Goal: Task Accomplishment & Management: Manage account settings

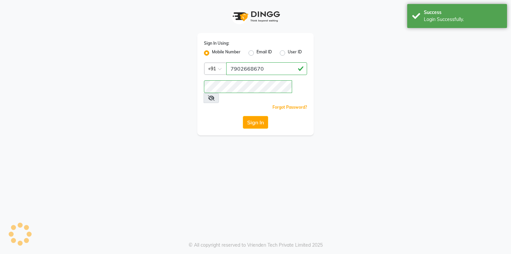
select select "service"
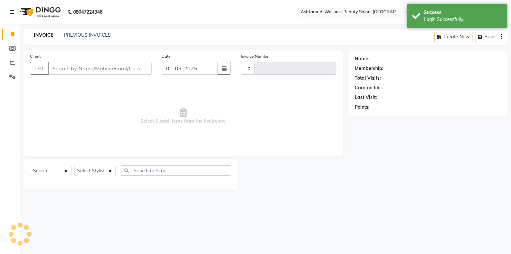
select select "en"
type input "1529"
select select "4634"
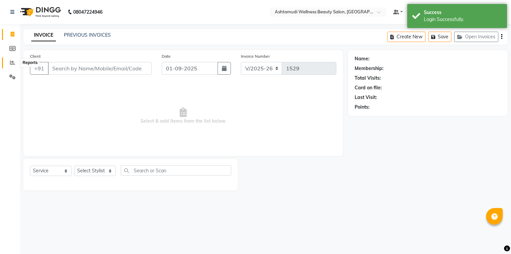
click at [17, 60] on span at bounding box center [13, 63] width 12 height 8
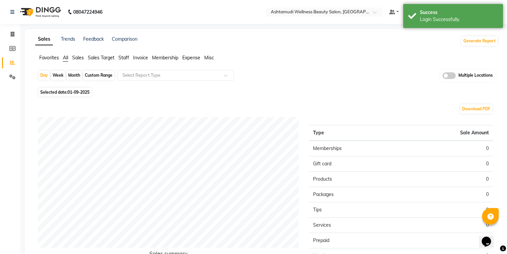
click at [455, 77] on span at bounding box center [448, 75] width 13 height 7
click at [442, 77] on input "checkbox" at bounding box center [442, 77] width 0 height 0
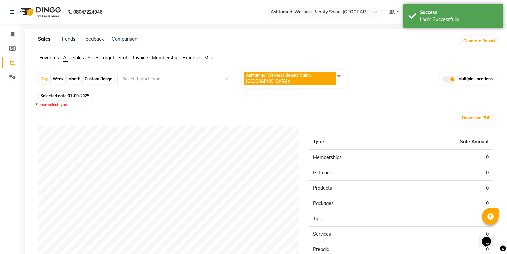
drag, startPoint x: 327, startPoint y: 76, endPoint x: 315, endPoint y: 86, distance: 15.2
click at [326, 79] on span "Ashtamudi Wellness Beauty Salon, THIRUVALLA x" at bounding box center [290, 78] width 92 height 13
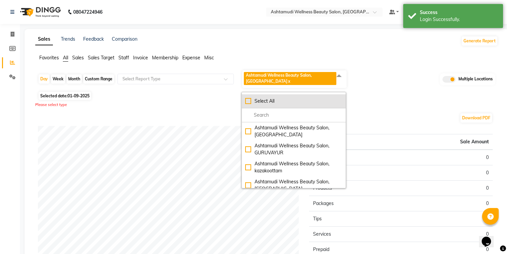
click at [245, 99] on li "Select All" at bounding box center [294, 101] width 104 height 14
checkbox input "true"
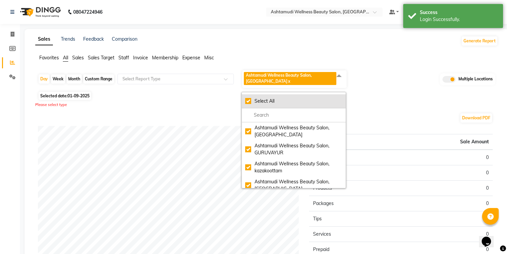
checkbox input "true"
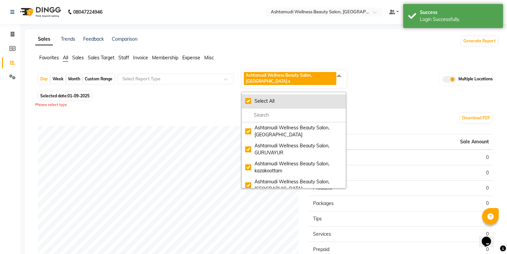
checkbox input "true"
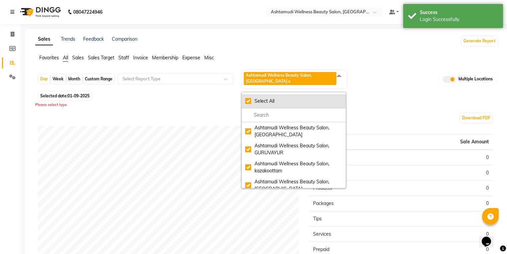
checkbox input "true"
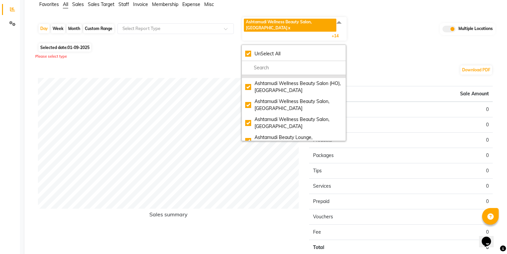
scroll to position [160, 0]
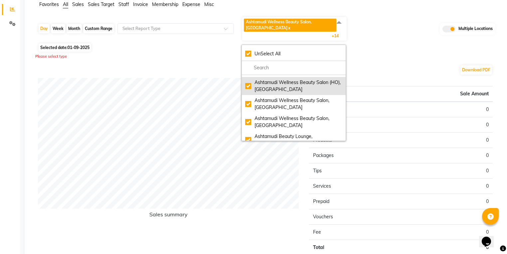
click at [252, 79] on div "Ashtamudi Wellness Beauty Salon (HO), Kottiyam" at bounding box center [293, 86] width 97 height 14
checkbox input "false"
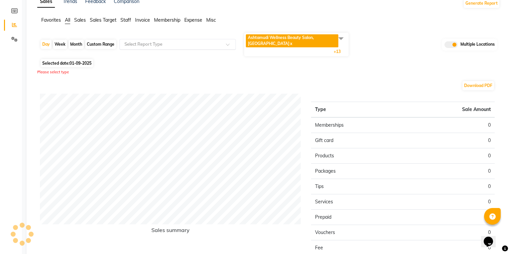
scroll to position [0, 0]
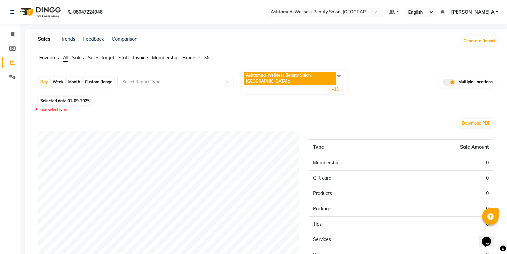
click at [75, 79] on div "Month" at bounding box center [74, 81] width 15 height 9
select select "9"
select select "2025"
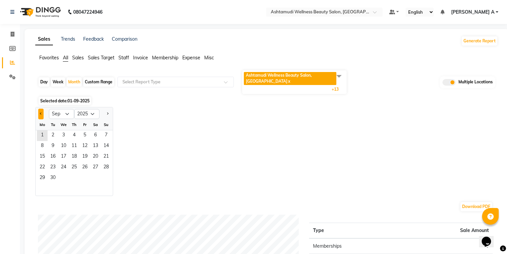
click at [41, 112] on span "Previous month" at bounding box center [41, 113] width 2 height 2
select select "8"
click at [80, 132] on span "1" at bounding box center [85, 135] width 11 height 11
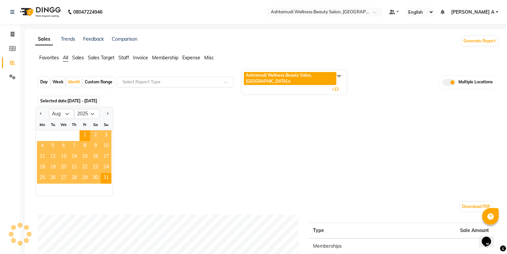
click at [155, 82] on div "Select Report Type" at bounding box center [175, 82] width 116 height 11
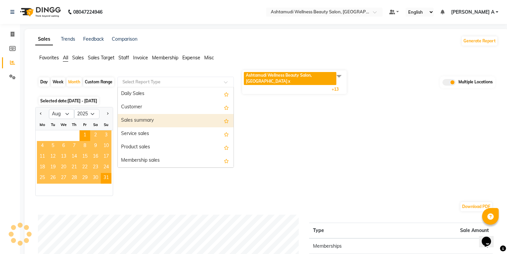
click at [161, 122] on div "Sales summary" at bounding box center [176, 120] width 116 height 13
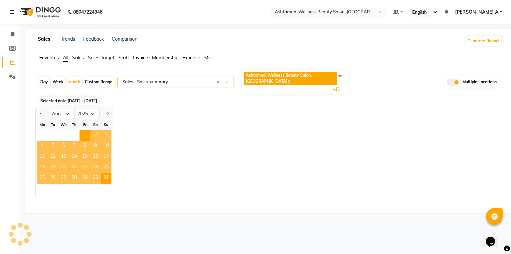
select select "full_report"
select select "csv"
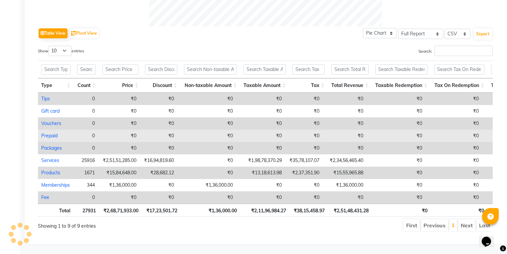
scroll to position [329, 0]
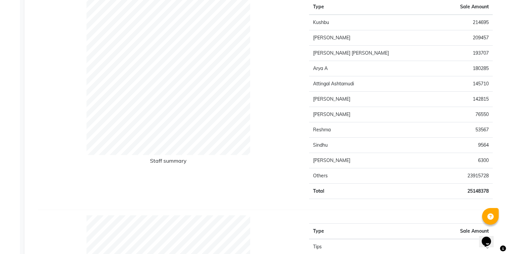
click at [374, 193] on div "Type Sale Amount Kushbu 214695 Martina Dani 209457 Leena Jose 193707 Arya A 180…" at bounding box center [401, 97] width 194 height 213
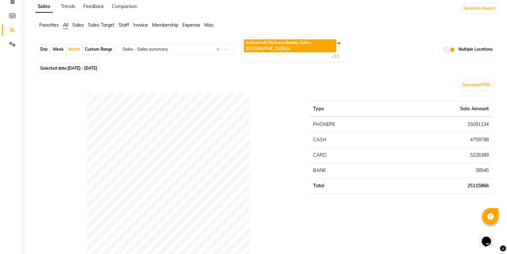
scroll to position [0, 0]
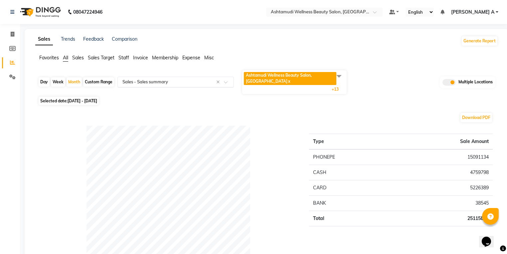
click at [189, 79] on input "text" at bounding box center [169, 82] width 96 height 7
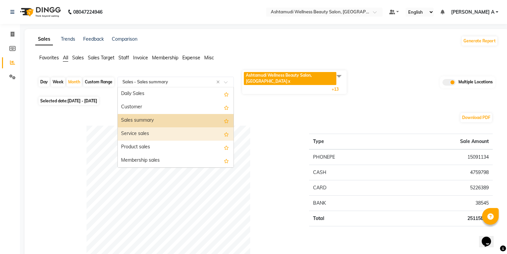
click at [176, 127] on div "Service sales" at bounding box center [176, 133] width 116 height 13
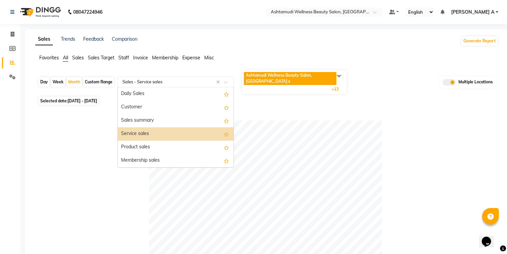
click at [171, 79] on input "text" at bounding box center [169, 82] width 96 height 7
click at [168, 116] on div "Sales summary" at bounding box center [176, 120] width 116 height 13
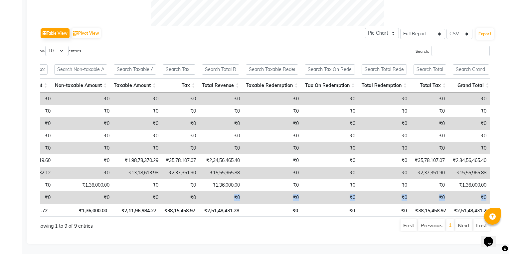
scroll to position [0, 130]
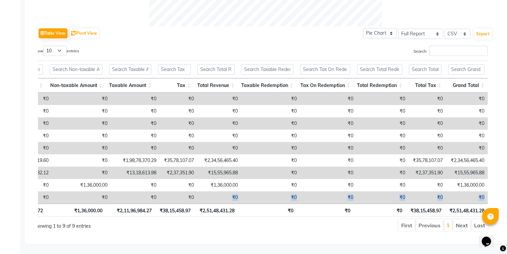
drag, startPoint x: 350, startPoint y: 195, endPoint x: 511, endPoint y: 203, distance: 160.6
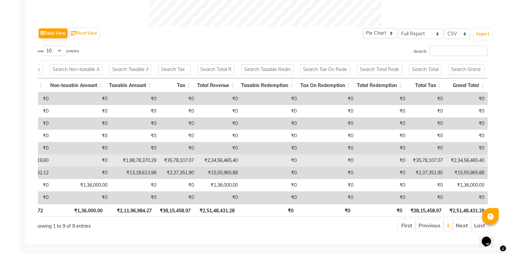
click at [321, 154] on td "₹0" at bounding box center [328, 160] width 57 height 12
select select "full_report"
select select "csv"
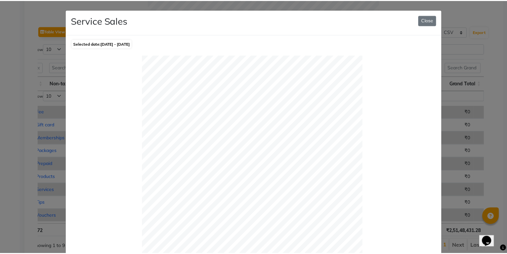
scroll to position [0, 0]
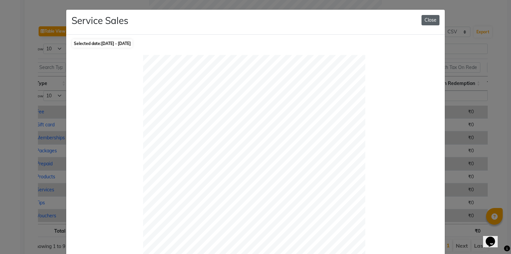
click at [431, 21] on button "Close" at bounding box center [431, 20] width 18 height 10
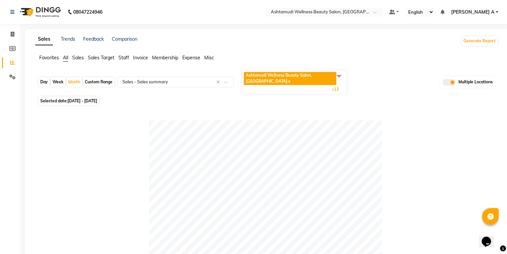
click at [40, 78] on div "Day" at bounding box center [44, 81] width 11 height 9
select select "8"
select select "2025"
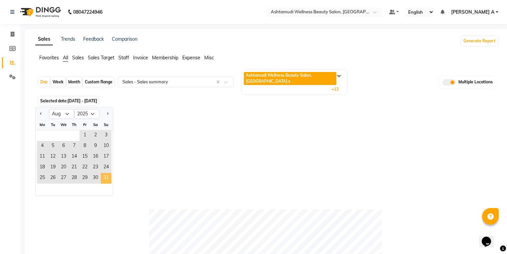
click at [102, 173] on span "31" at bounding box center [106, 178] width 11 height 11
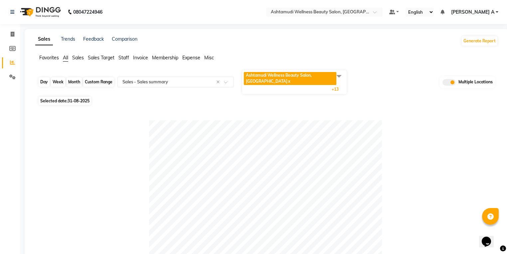
click at [43, 77] on div "Day" at bounding box center [44, 81] width 11 height 9
select select "8"
select select "2025"
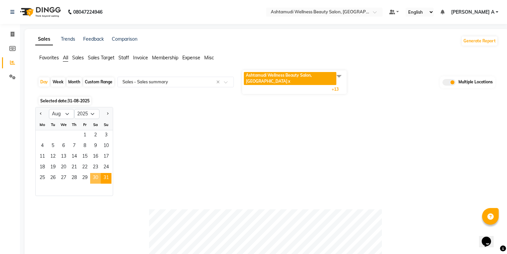
click at [96, 173] on span "30" at bounding box center [95, 178] width 11 height 11
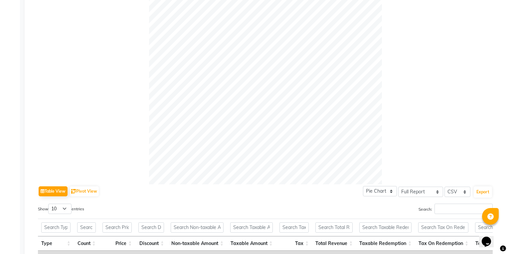
scroll to position [36, 0]
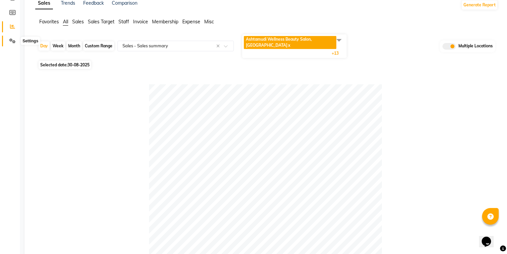
click at [11, 42] on icon at bounding box center [12, 40] width 6 height 5
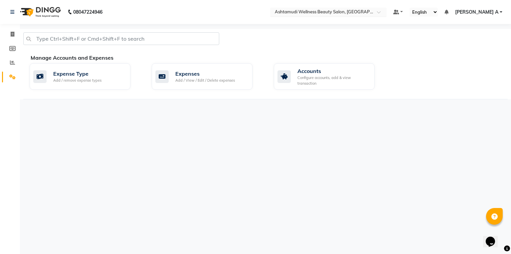
click at [370, 12] on input "text" at bounding box center [321, 12] width 96 height 7
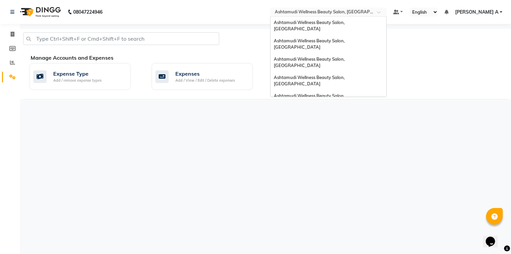
scroll to position [83, 0]
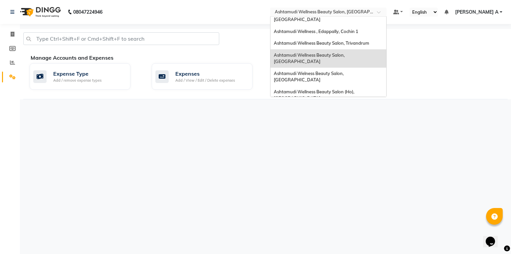
click at [346, 155] on span "Ashtamudi Wellness Beauty Salon, [GEOGRAPHIC_DATA]" at bounding box center [310, 161] width 72 height 12
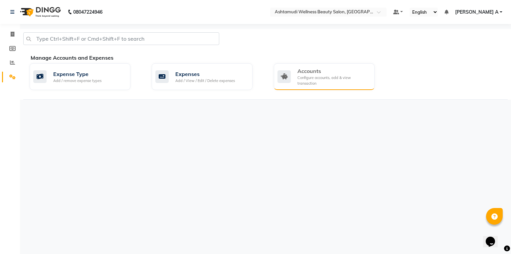
click at [320, 80] on div "Configure accounts, add & view transaction" at bounding box center [333, 80] width 72 height 11
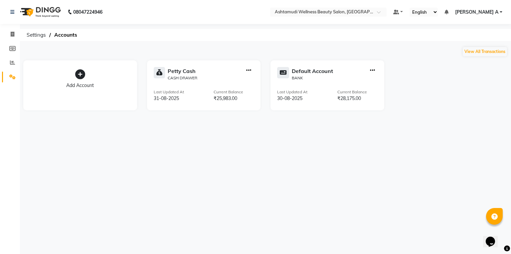
click at [246, 68] on button "button" at bounding box center [248, 70] width 5 height 7
click at [249, 45] on div "Create Transfer" at bounding box center [249, 48] width 35 height 7
select select "internal transfer"
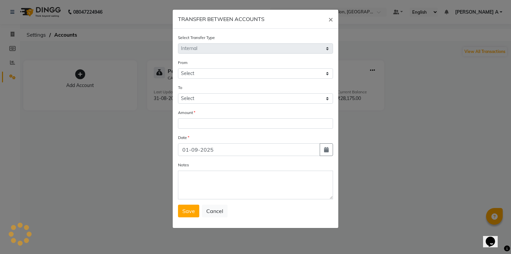
select select "3457"
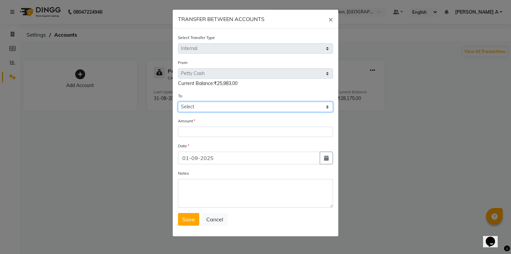
drag, startPoint x: 211, startPoint y: 106, endPoint x: 210, endPoint y: 113, distance: 6.7
click at [210, 113] on form "Select Transfer Type Select Direct Internal From Select Petty Cash Default Acco…" at bounding box center [255, 129] width 155 height 191
select select "3458"
click at [178, 102] on select "Select Petty Cash Default Account" at bounding box center [255, 106] width 155 height 10
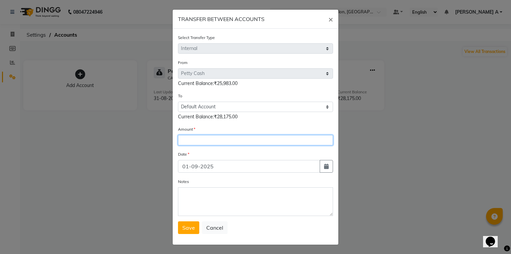
click at [203, 142] on input "number" at bounding box center [255, 140] width 155 height 10
type input "10670"
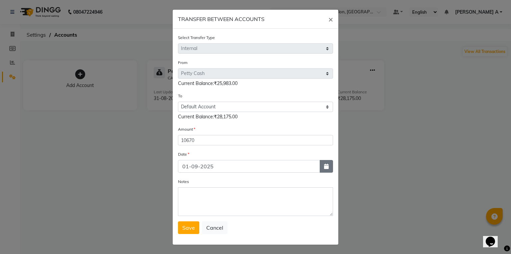
click at [322, 164] on button "button" at bounding box center [326, 166] width 13 height 13
select select "9"
select select "2025"
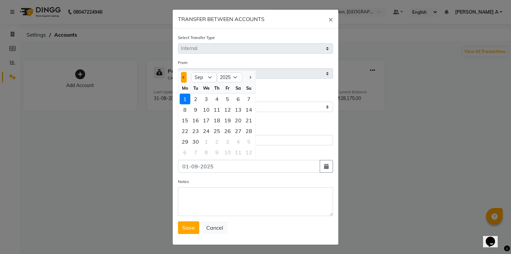
click at [183, 78] on span "Previous month" at bounding box center [184, 77] width 3 height 3
select select "8"
click at [236, 143] on div "30" at bounding box center [238, 141] width 11 height 11
type input "30-08-2025"
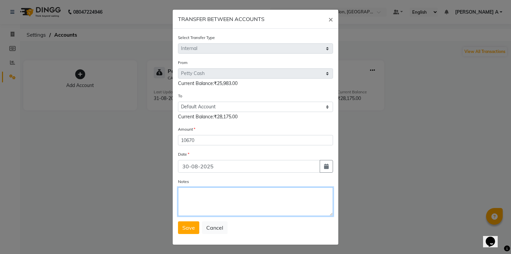
click at [233, 194] on textarea "Notes" at bounding box center [255, 201] width 155 height 29
type textarea "transfer to stlmnt"
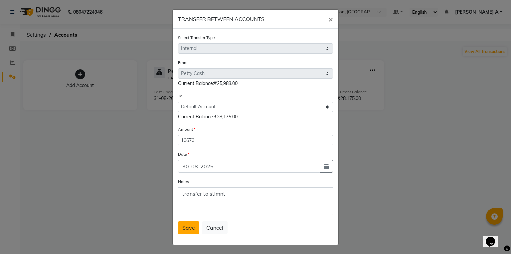
click at [182, 228] on span "Save" at bounding box center [188, 227] width 13 height 7
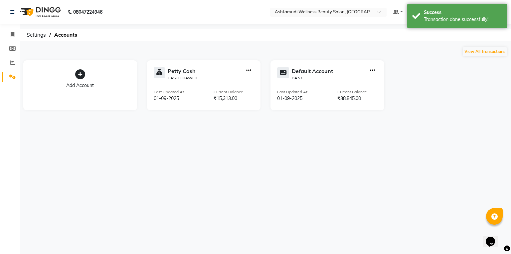
click at [248, 71] on icon "button" at bounding box center [248, 70] width 5 height 0
click at [252, 46] on div "Create Transfer" at bounding box center [249, 48] width 35 height 7
select select "internal transfer"
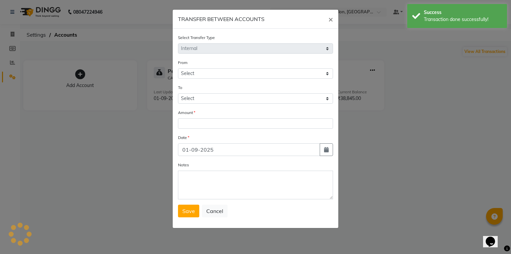
select select "3457"
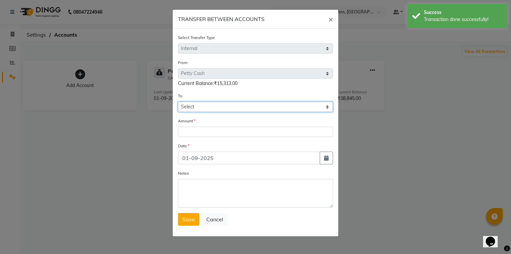
drag, startPoint x: 195, startPoint y: 104, endPoint x: 198, endPoint y: 118, distance: 14.8
click at [198, 118] on form "Select Transfer Type Select Direct Internal From Select Petty Cash Default Acco…" at bounding box center [255, 129] width 155 height 191
click at [194, 139] on form "Select Transfer Type Select Direct Internal From Select Petty Cash Default Acco…" at bounding box center [255, 129] width 155 height 191
click at [207, 112] on select "Select [PERSON_NAME] Cash Default Account" at bounding box center [255, 106] width 155 height 10
select select "3458"
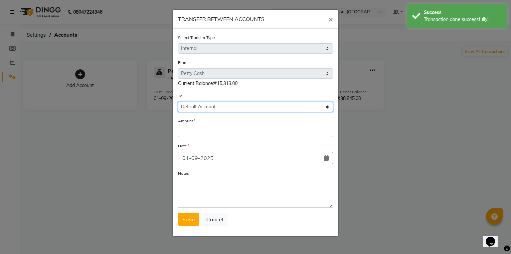
click at [178, 102] on select "Select [PERSON_NAME] Cash Default Account" at bounding box center [255, 106] width 155 height 10
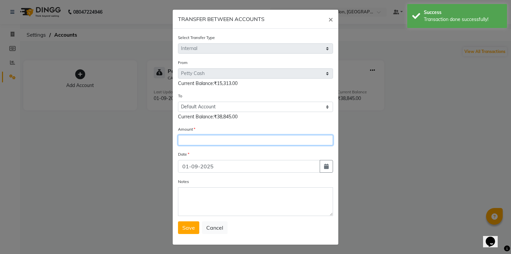
click at [199, 140] on input "number" at bounding box center [255, 140] width 155 height 10
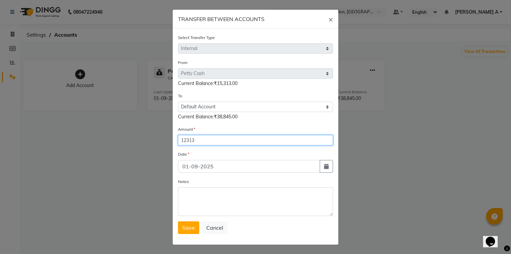
type input "12313"
click at [323, 160] on div "Date" at bounding box center [255, 154] width 155 height 9
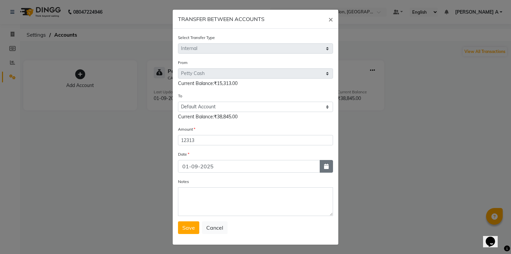
click at [324, 163] on button "button" at bounding box center [326, 166] width 13 height 13
select select "9"
select select "2025"
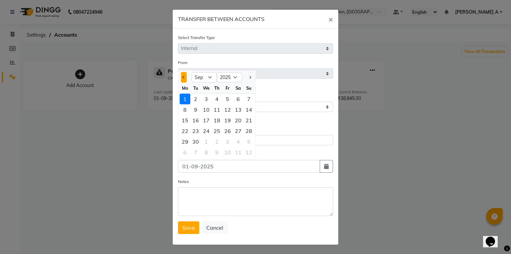
click at [183, 80] on button "Previous month" at bounding box center [184, 77] width 6 height 11
select select "8"
click at [246, 144] on div "31" at bounding box center [249, 141] width 11 height 11
type input "31-08-2025"
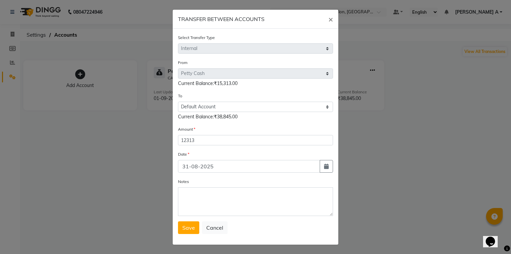
drag, startPoint x: 224, startPoint y: 186, endPoint x: 220, endPoint y: 203, distance: 17.2
click at [224, 187] on div "Notes" at bounding box center [255, 197] width 155 height 38
click at [220, 203] on textarea "Notes" at bounding box center [255, 201] width 155 height 29
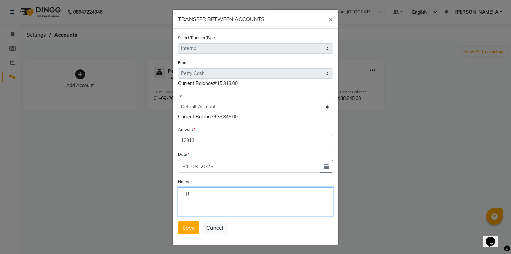
type textarea "T"
type textarea "t"
type textarea "transfer to stlmnt"
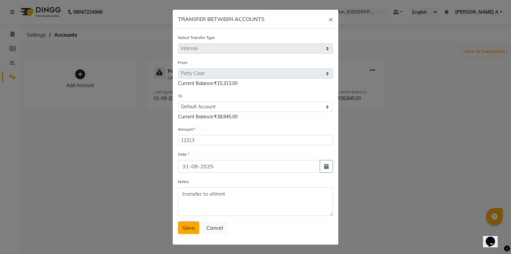
click at [191, 228] on span "Save" at bounding box center [188, 227] width 13 height 7
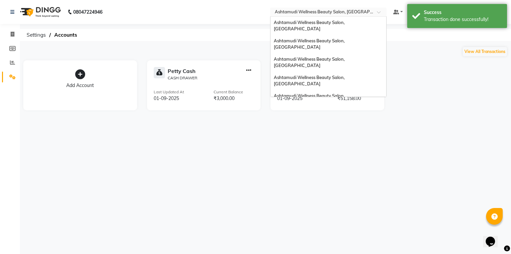
click at [370, 9] on input "text" at bounding box center [321, 12] width 96 height 7
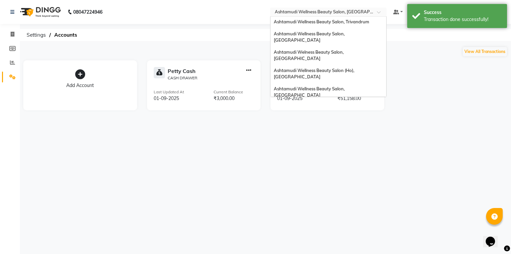
click at [371, 119] on div "Ashtamudi Beauty Lounge, [GEOGRAPHIC_DATA]" at bounding box center [328, 125] width 116 height 12
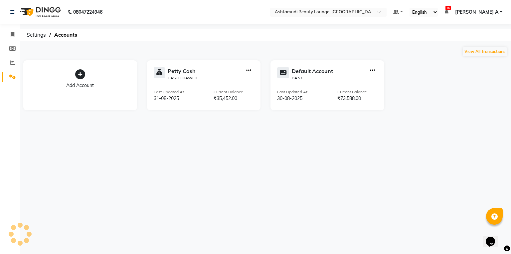
click at [250, 70] on icon "button" at bounding box center [248, 70] width 5 height 0
click at [252, 49] on div "Create Transfer" at bounding box center [249, 48] width 35 height 7
select select "internal transfer"
select select "3459"
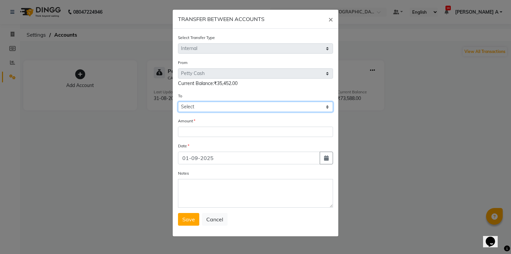
drag, startPoint x: 212, startPoint y: 111, endPoint x: 212, endPoint y: 116, distance: 5.0
click at [212, 116] on form "Select Transfer Type Select Direct Internal From Select Petty Cash Default Acco…" at bounding box center [255, 129] width 155 height 191
select select "3460"
click at [178, 102] on select "Select Petty Cash Default Account" at bounding box center [255, 106] width 155 height 10
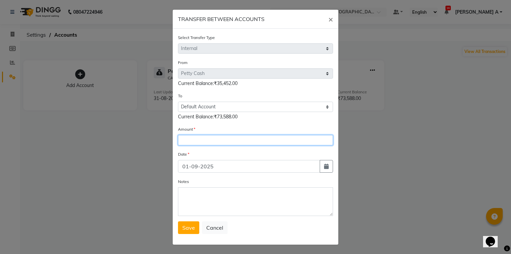
click at [210, 144] on input "number" at bounding box center [255, 140] width 155 height 10
type input "24427"
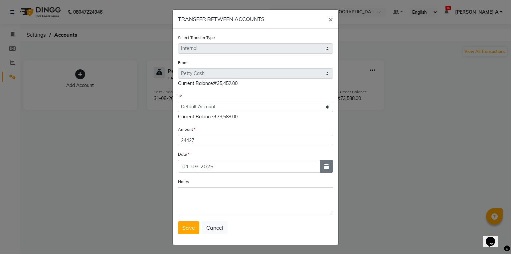
click at [324, 166] on icon "button" at bounding box center [326, 165] width 5 height 5
select select "9"
select select "2025"
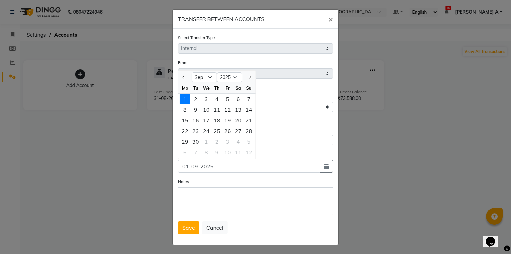
click at [178, 77] on div at bounding box center [184, 77] width 13 height 11
click at [183, 79] on span "Previous month" at bounding box center [184, 77] width 3 height 3
select select "8"
click at [237, 144] on div "30" at bounding box center [238, 141] width 11 height 11
type input "30-08-2025"
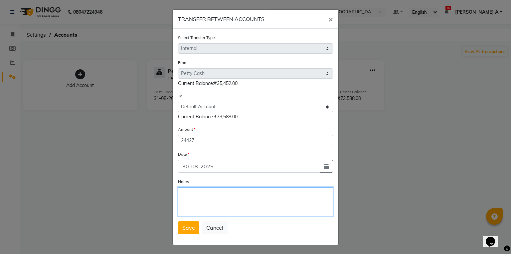
click at [216, 213] on textarea "Notes" at bounding box center [255, 201] width 155 height 29
type textarea "transfer to stlmnt"
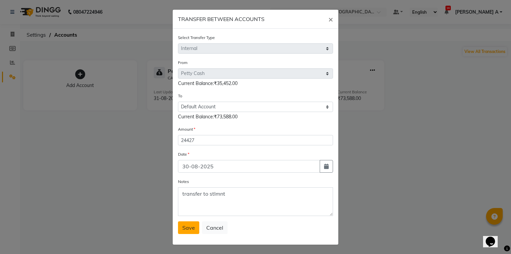
click at [182, 230] on span "Save" at bounding box center [188, 227] width 13 height 7
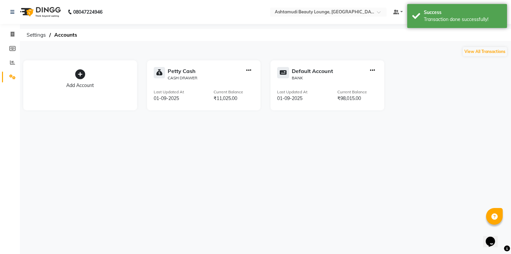
click at [374, 70] on icon "button" at bounding box center [372, 70] width 5 height 0
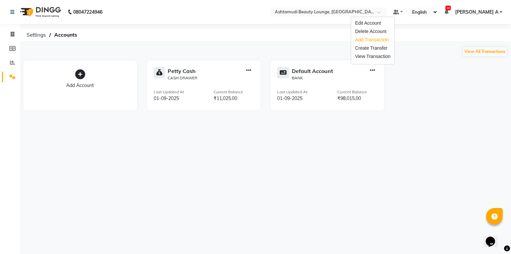
click at [371, 42] on div "Add Transaction" at bounding box center [372, 39] width 35 height 7
select select "direct"
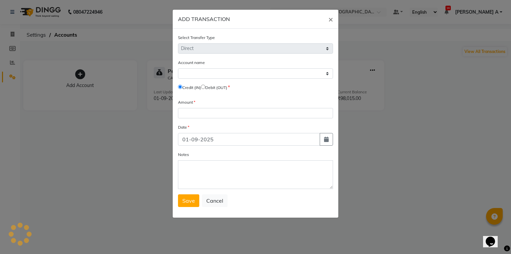
select select "3460"
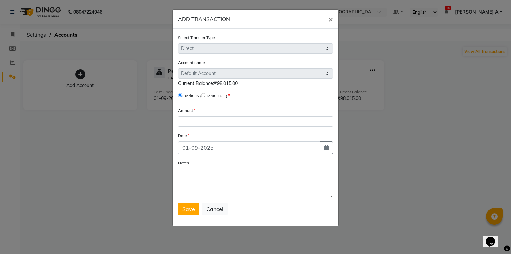
click at [205, 97] on input "radio" at bounding box center [203, 95] width 4 height 4
radio input "true"
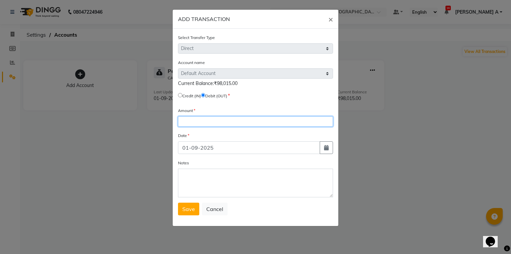
click at [204, 123] on input "number" at bounding box center [255, 121] width 155 height 10
type input "70000"
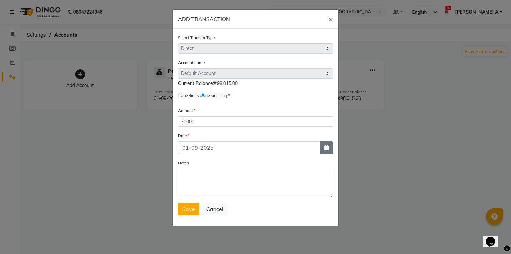
click at [324, 150] on button "button" at bounding box center [326, 147] width 13 height 13
select select "9"
select select "2025"
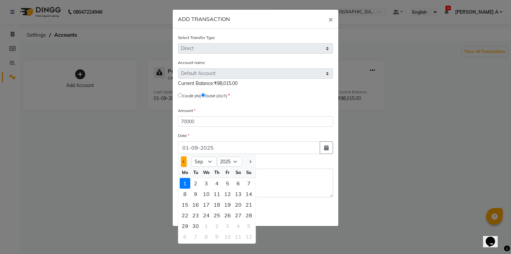
click at [184, 163] on span "Previous month" at bounding box center [184, 161] width 3 height 3
select select "8"
click at [240, 230] on div "30" at bounding box center [238, 225] width 11 height 11
type input "30-08-2025"
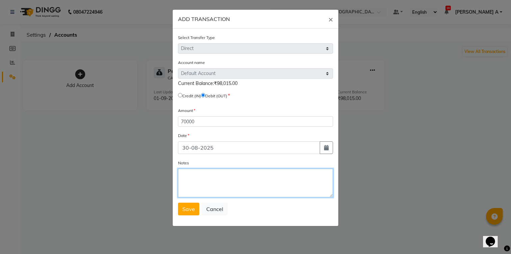
click at [214, 181] on textarea "Notes" at bounding box center [255, 182] width 155 height 29
type textarea "stld to Vyshakh"
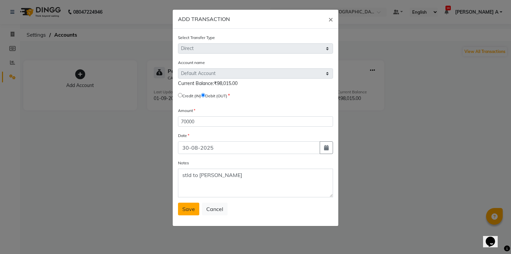
click at [184, 204] on button "Save" at bounding box center [188, 208] width 21 height 13
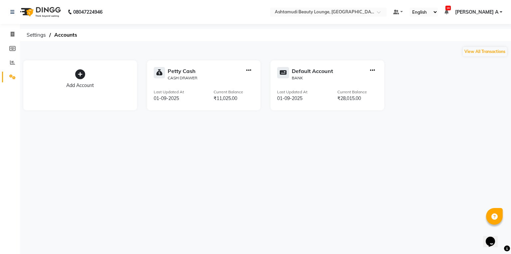
click at [244, 73] on div at bounding box center [249, 74] width 10 height 14
click at [249, 71] on icon "button" at bounding box center [248, 70] width 5 height 0
drag, startPoint x: 252, startPoint y: 43, endPoint x: 253, endPoint y: 49, distance: 6.1
click at [253, 49] on div "Add Transaction Create Transfer View Transaction" at bounding box center [249, 49] width 43 height 30
click at [253, 49] on div "Create Transfer" at bounding box center [249, 48] width 35 height 7
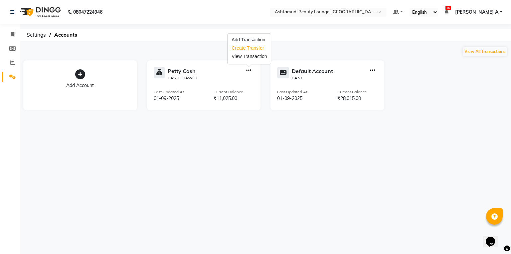
select select "internal transfer"
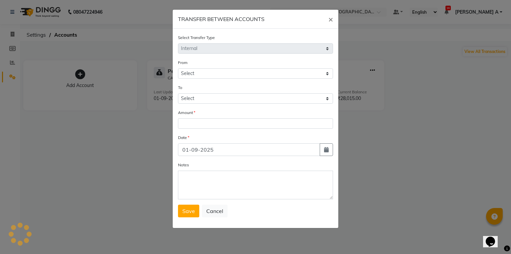
select select "3459"
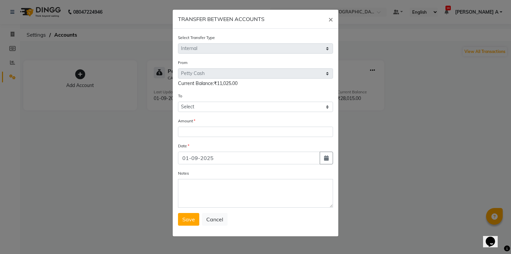
click at [210, 113] on form "Select Transfer Type Select Direct Internal From Select Petty Cash Default Acco…" at bounding box center [255, 129] width 155 height 191
drag, startPoint x: 210, startPoint y: 108, endPoint x: 210, endPoint y: 114, distance: 5.3
click at [210, 114] on form "Select Transfer Type Select Direct Internal From Select Petty Cash Default Acco…" at bounding box center [255, 129] width 155 height 191
select select "3460"
click at [178, 102] on select "Select [PERSON_NAME] Cash Default Account" at bounding box center [255, 106] width 155 height 10
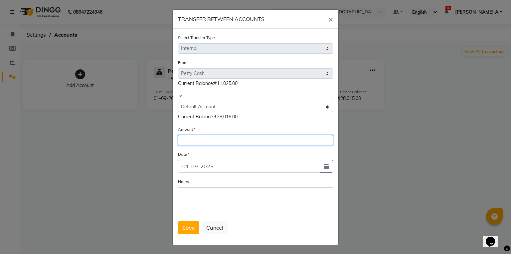
click at [207, 138] on input "number" at bounding box center [255, 140] width 155 height 10
type input "3"
type input "3725"
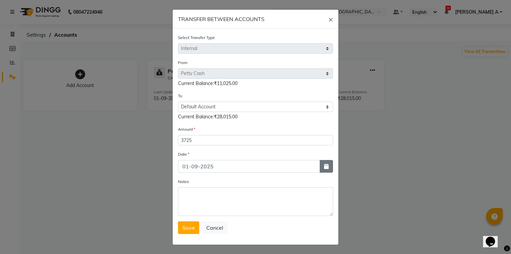
click at [326, 169] on icon "button" at bounding box center [326, 165] width 5 height 5
select select "9"
select select "2025"
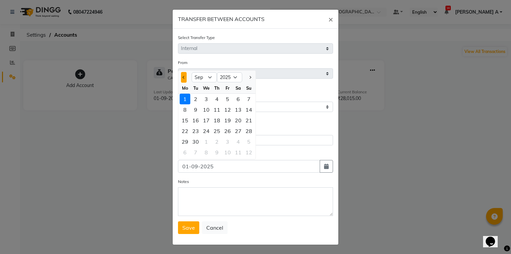
click at [181, 81] on button "Previous month" at bounding box center [184, 77] width 6 height 11
select select "8"
click at [246, 143] on div "31" at bounding box center [249, 141] width 11 height 11
type input "31-08-2025"
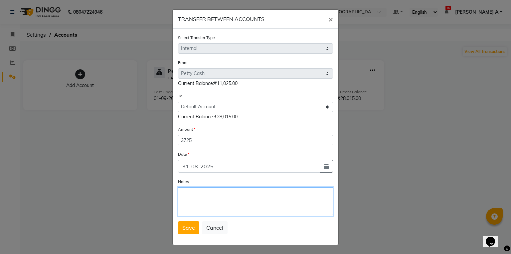
drag, startPoint x: 211, startPoint y: 201, endPoint x: 205, endPoint y: 215, distance: 15.3
click at [210, 204] on textarea "Notes" at bounding box center [255, 201] width 155 height 29
type textarea "transfer to stlmnt"
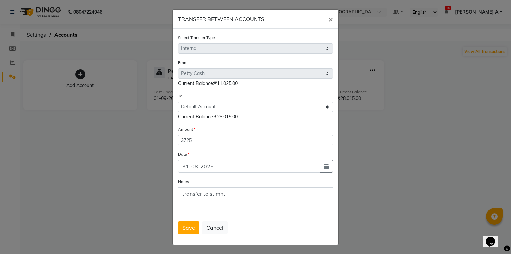
drag, startPoint x: 193, startPoint y: 228, endPoint x: 191, endPoint y: 234, distance: 6.2
click at [193, 229] on button "Save" at bounding box center [188, 227] width 21 height 13
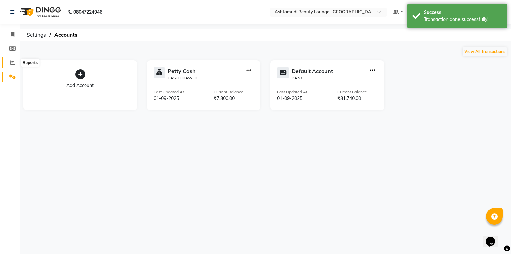
click at [13, 62] on icon at bounding box center [12, 62] width 5 height 5
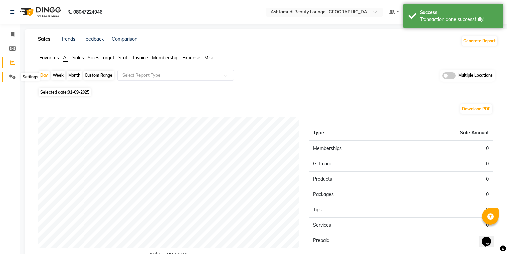
click at [14, 74] on icon at bounding box center [12, 76] width 6 height 5
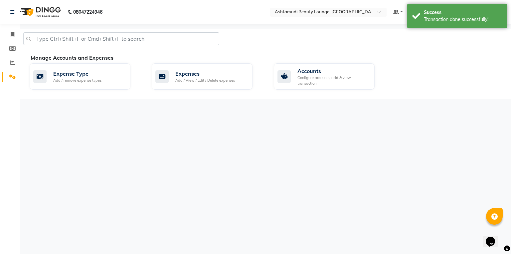
click at [365, 19] on nav "08047224946 Select Location × Ashtamudi Beauty Lounge, Attingal Default Panel M…" at bounding box center [255, 12] width 511 height 24
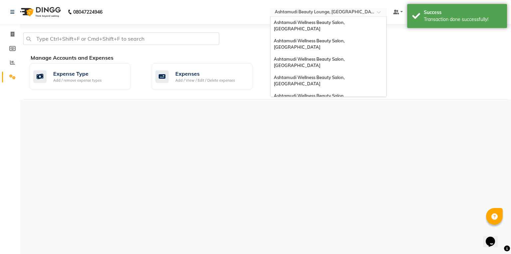
click at [370, 11] on input "text" at bounding box center [321, 12] width 96 height 7
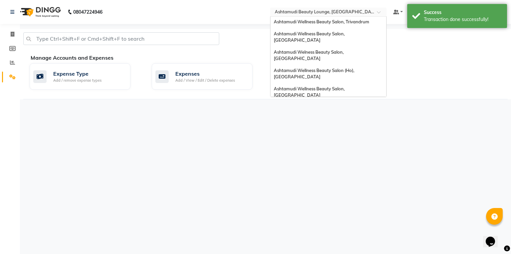
click at [346, 104] on span "Ashtamudi Wellness Beauty Salon, [GEOGRAPHIC_DATA]" at bounding box center [310, 110] width 72 height 12
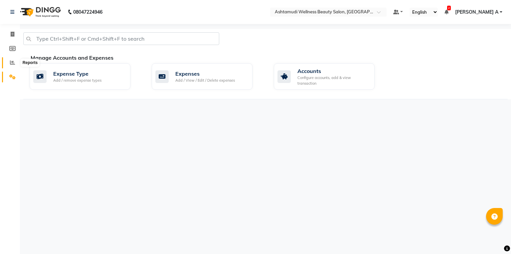
click at [7, 64] on span at bounding box center [13, 63] width 12 height 8
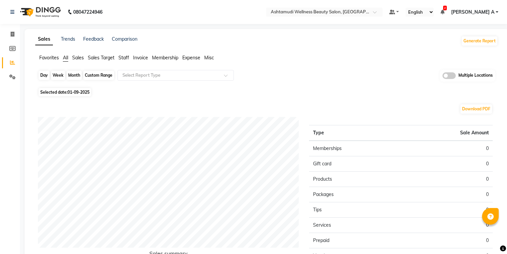
click at [46, 73] on div "Day" at bounding box center [44, 75] width 11 height 9
select select "9"
select select "2025"
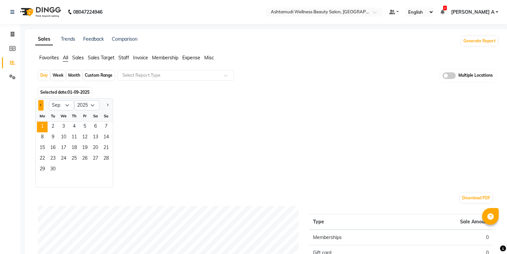
click at [41, 105] on span "Previous month" at bounding box center [41, 104] width 2 height 2
select select "8"
click at [93, 169] on span "30" at bounding box center [95, 169] width 11 height 11
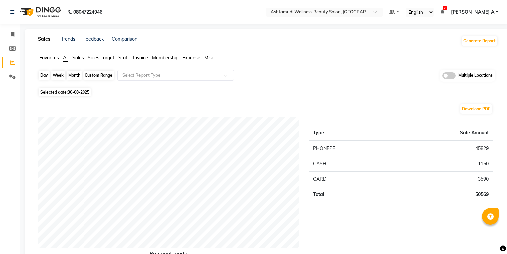
click at [44, 72] on div "Day" at bounding box center [44, 75] width 11 height 9
select select "8"
select select "2025"
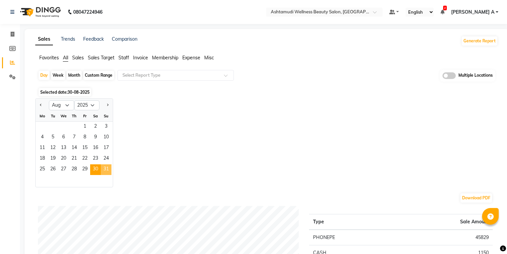
click at [104, 168] on span "31" at bounding box center [106, 169] width 11 height 11
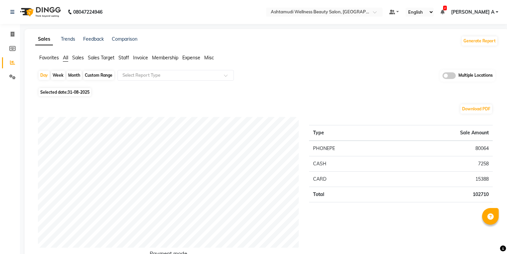
click at [380, 7] on nav "08047224946 Select Location × Ashtamudi Wellness Beauty Salon, [GEOGRAPHIC_DATA…" at bounding box center [253, 12] width 507 height 24
click at [15, 77] on icon at bounding box center [12, 76] width 6 height 5
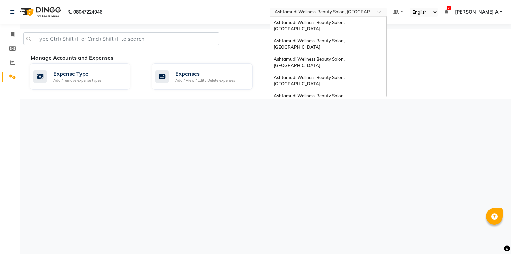
click at [365, 9] on div "× Ashtamudi Wellness Beauty Salon, [GEOGRAPHIC_DATA]" at bounding box center [325, 12] width 100 height 7
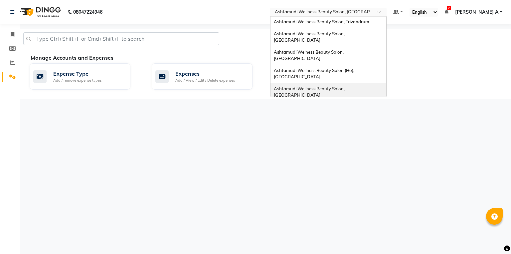
click at [346, 86] on span "Ashtamudi Wellness Beauty Salon, [GEOGRAPHIC_DATA]" at bounding box center [310, 92] width 72 height 12
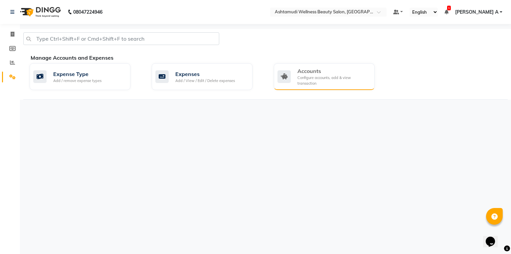
click at [322, 73] on div "Accounts" at bounding box center [333, 71] width 72 height 8
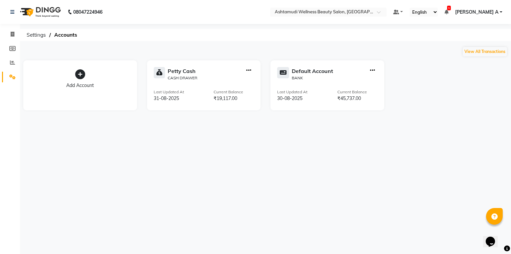
click at [369, 69] on div at bounding box center [372, 74] width 10 height 14
click at [374, 74] on button "button" at bounding box center [372, 70] width 5 height 7
click at [375, 51] on div "Create Transfer" at bounding box center [372, 48] width 35 height 7
select select "internal transfer"
select select "3464"
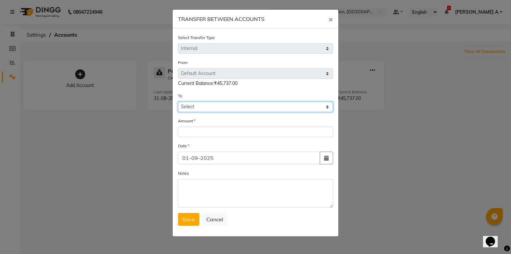
drag, startPoint x: 226, startPoint y: 109, endPoint x: 223, endPoint y: 112, distance: 4.7
click at [226, 109] on select "Select [PERSON_NAME] Cash Default Account" at bounding box center [255, 106] width 155 height 10
select select "3463"
click at [178, 102] on select "Select [PERSON_NAME] Cash Default Account" at bounding box center [255, 106] width 155 height 10
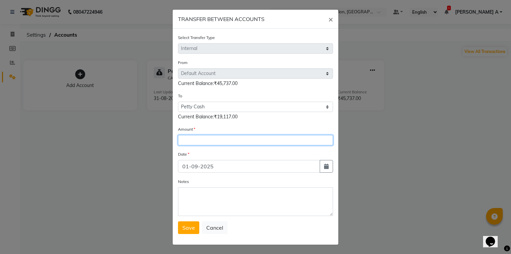
click at [212, 143] on input "number" at bounding box center [255, 140] width 155 height 10
type input "1273"
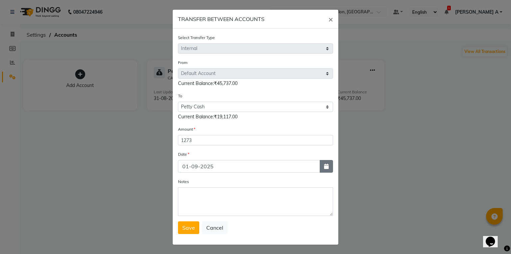
click at [320, 164] on button "button" at bounding box center [326, 166] width 13 height 13
select select "9"
select select "2025"
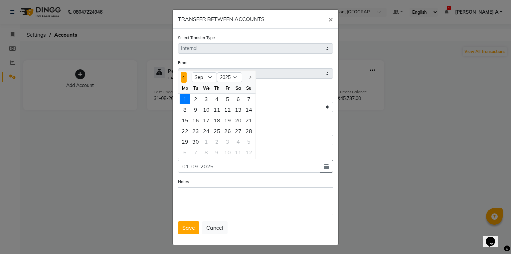
click at [181, 77] on button "Previous month" at bounding box center [184, 77] width 6 height 11
select select "8"
click at [234, 144] on div "30" at bounding box center [238, 141] width 11 height 11
type input "30-08-2025"
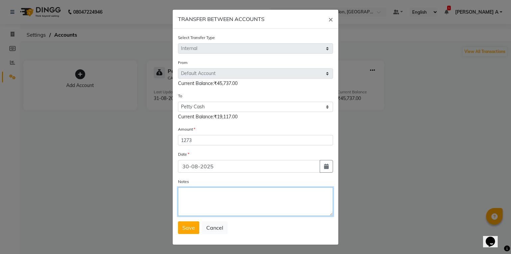
click at [221, 197] on textarea "Notes" at bounding box center [255, 201] width 155 height 29
type textarea "transfer to pettycash to meetexpns"
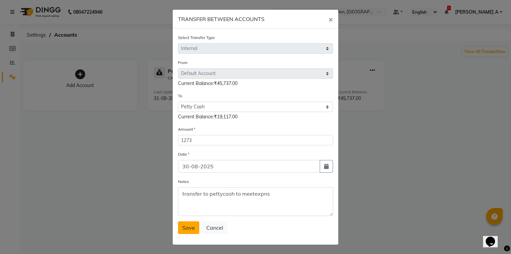
click at [193, 228] on button "Save" at bounding box center [188, 227] width 21 height 13
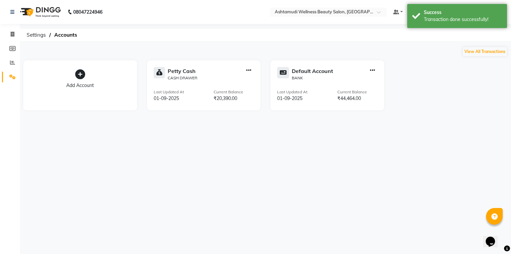
click at [246, 74] on div at bounding box center [249, 74] width 10 height 14
click at [248, 71] on icon "button" at bounding box center [248, 70] width 5 height 0
click at [254, 50] on div "Create Transfer" at bounding box center [249, 48] width 35 height 7
select select "internal transfer"
select select "3463"
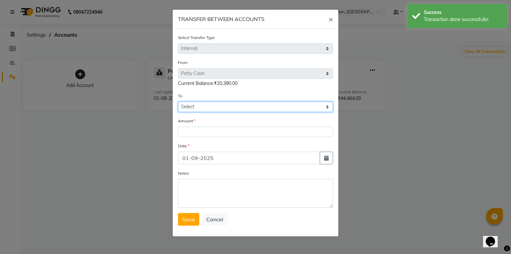
drag, startPoint x: 198, startPoint y: 103, endPoint x: 198, endPoint y: 110, distance: 7.7
click at [198, 108] on select "Select [PERSON_NAME] Cash Default Account" at bounding box center [255, 106] width 155 height 10
select select "3464"
click at [178, 102] on select "Select [PERSON_NAME] Cash Default Account" at bounding box center [255, 106] width 155 height 10
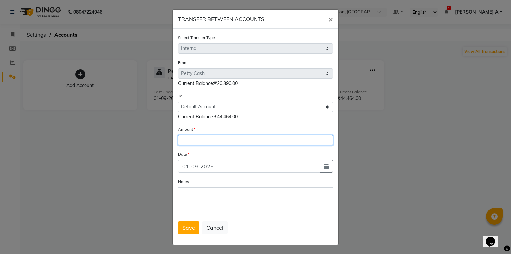
click at [190, 141] on input "number" at bounding box center [255, 140] width 155 height 10
type input "17390"
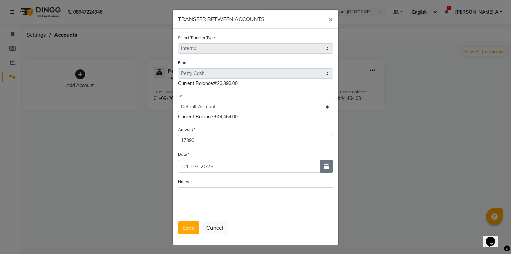
click at [320, 170] on button "button" at bounding box center [326, 166] width 13 height 13
select select "9"
select select "2025"
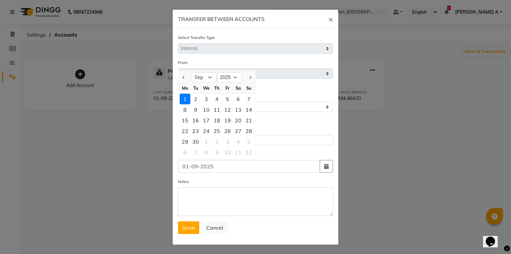
click at [178, 79] on div at bounding box center [184, 77] width 13 height 11
click at [183, 78] on span "Previous month" at bounding box center [184, 77] width 3 height 3
select select "8"
click at [247, 146] on div "31" at bounding box center [249, 141] width 11 height 11
type input "31-08-2025"
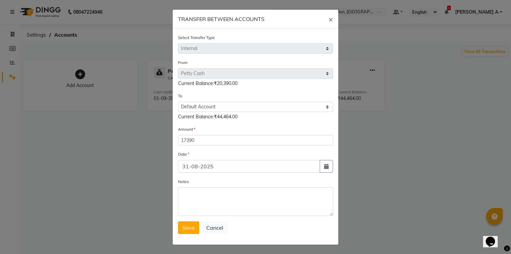
click at [233, 185] on div "Notes" at bounding box center [255, 197] width 155 height 38
click at [232, 205] on textarea "Notes" at bounding box center [255, 201] width 155 height 29
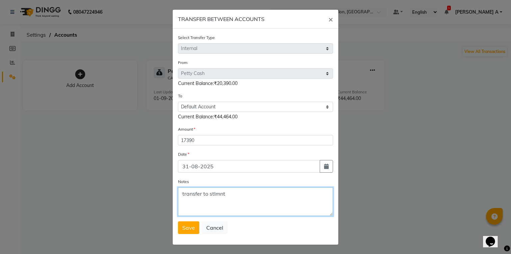
type textarea "transfer to stlmnt"
click at [175, 227] on div "Select Transfer Type Select Direct Internal From Select Petty Cash Default Acco…" at bounding box center [256, 137] width 166 height 216
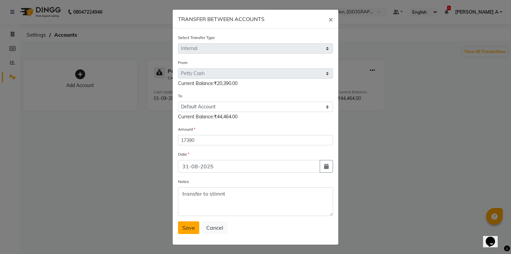
click at [179, 231] on button "Save" at bounding box center [188, 227] width 21 height 13
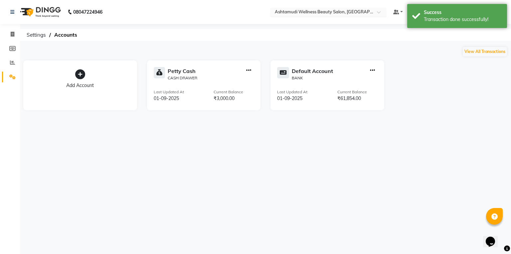
click at [362, 12] on input "text" at bounding box center [321, 12] width 96 height 7
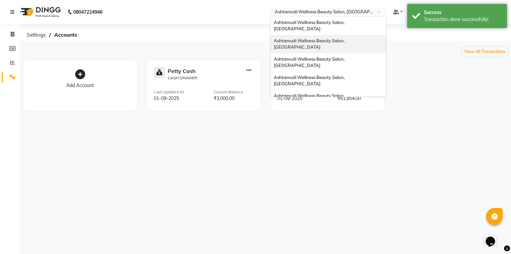
click at [346, 38] on span "Ashtamudi Wellness Beauty Salon, [GEOGRAPHIC_DATA]" at bounding box center [310, 44] width 72 height 12
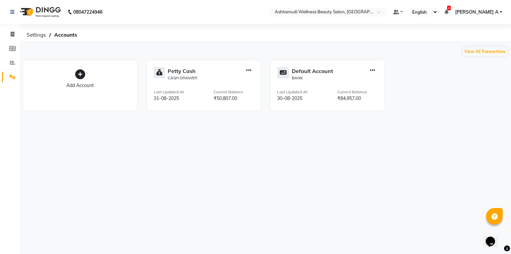
click at [245, 69] on div at bounding box center [249, 74] width 10 height 14
click at [252, 69] on div at bounding box center [249, 74] width 10 height 14
click at [250, 70] on icon "button" at bounding box center [248, 70] width 5 height 0
click at [251, 52] on div "Add Transaction Create Transfer View Transaction" at bounding box center [249, 49] width 43 height 30
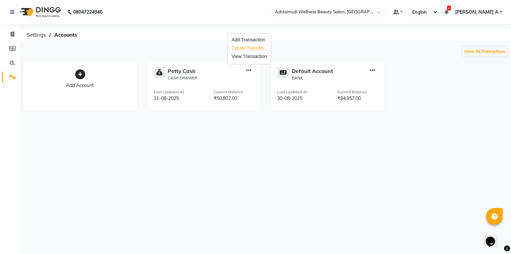
click at [253, 49] on div "Create Transfer" at bounding box center [249, 48] width 35 height 7
select select "internal transfer"
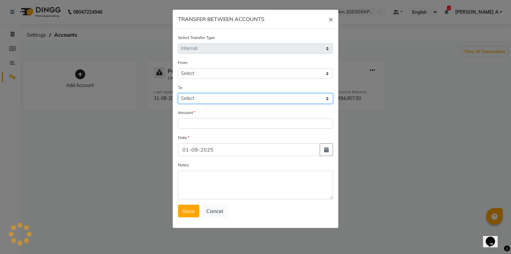
select select "3492"
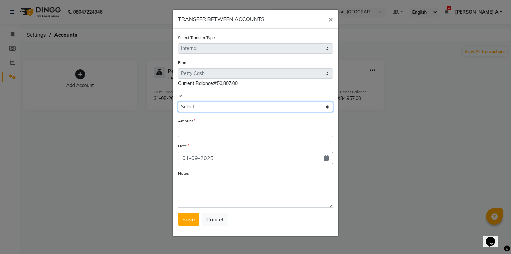
click at [211, 103] on select "Select [PERSON_NAME] Cash Default Account" at bounding box center [255, 106] width 155 height 10
select select "3493"
click at [178, 102] on select "Select [PERSON_NAME] Cash Default Account" at bounding box center [255, 106] width 155 height 10
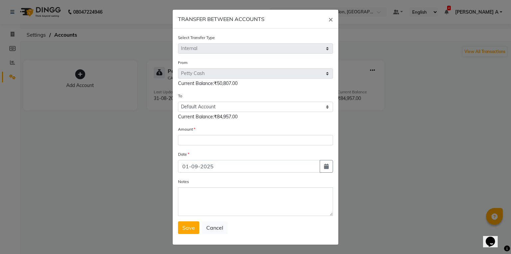
click at [205, 147] on form "Select Transfer Type Select Direct Internal From Select Petty Cash Default Acco…" at bounding box center [255, 134] width 155 height 200
click at [212, 140] on input "number" at bounding box center [255, 140] width 155 height 10
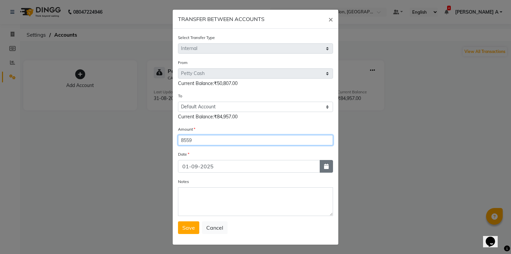
type input "8559"
click at [331, 169] on button "button" at bounding box center [326, 166] width 13 height 13
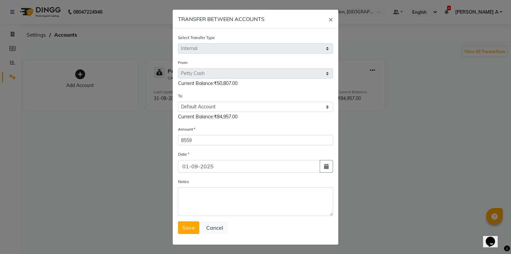
select select "9"
select select "2025"
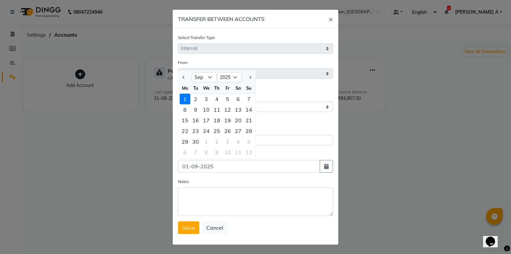
click at [185, 78] on div at bounding box center [184, 77] width 13 height 11
click at [181, 80] on button "Previous month" at bounding box center [184, 77] width 6 height 11
select select "8"
click at [238, 142] on div "30" at bounding box center [238, 141] width 11 height 11
type input "30-08-2025"
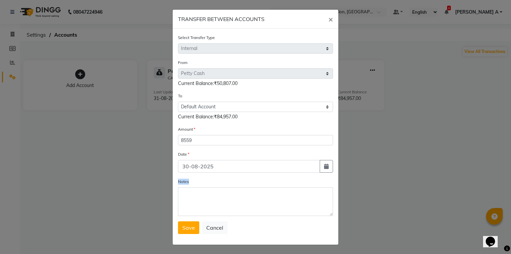
drag, startPoint x: 221, startPoint y: 184, endPoint x: 211, endPoint y: 202, distance: 20.1
click at [211, 202] on div "Notes" at bounding box center [255, 197] width 155 height 38
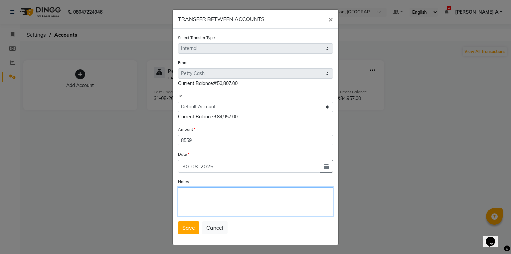
click at [211, 202] on textarea "Notes" at bounding box center [255, 201] width 155 height 29
type textarea "transfer to stlmnt"
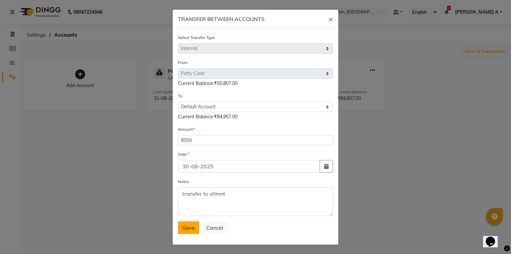
click at [186, 227] on span "Save" at bounding box center [188, 227] width 13 height 7
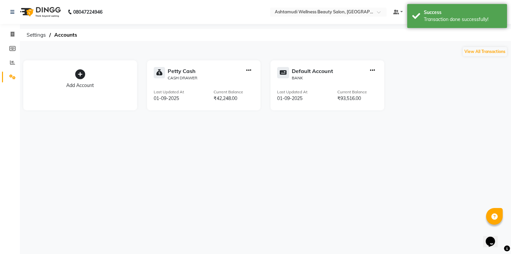
click at [248, 71] on icon "button" at bounding box center [248, 70] width 5 height 0
click at [252, 47] on div "Create Transfer" at bounding box center [249, 48] width 35 height 7
select select "internal transfer"
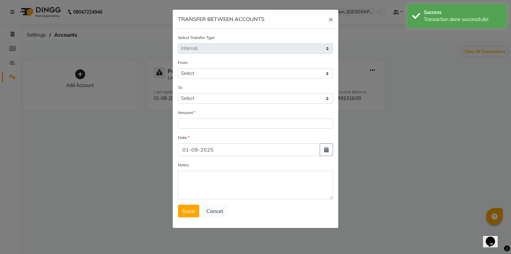
select select "3492"
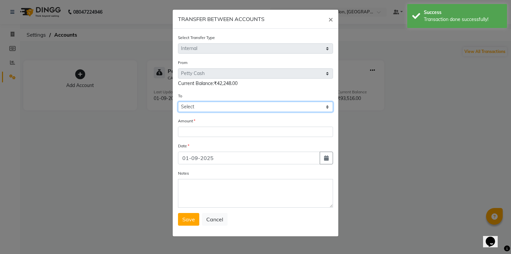
click at [222, 112] on select "Select [PERSON_NAME] Cash Default Account" at bounding box center [255, 106] width 155 height 10
select select "3493"
click at [178, 102] on select "Select [PERSON_NAME] Cash Default Account" at bounding box center [255, 106] width 155 height 10
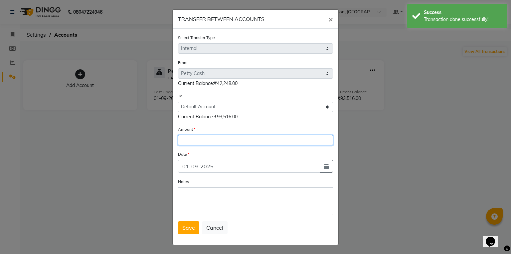
click at [214, 141] on input "number" at bounding box center [255, 140] width 155 height 10
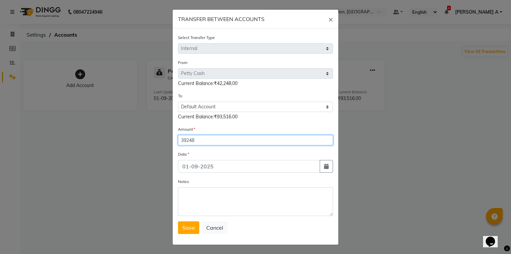
type input "39248"
drag, startPoint x: 333, startPoint y: 164, endPoint x: 312, endPoint y: 166, distance: 20.4
click at [331, 164] on div "Select Transfer Type Select Direct Internal From Select Petty Cash Default Acco…" at bounding box center [256, 137] width 166 height 216
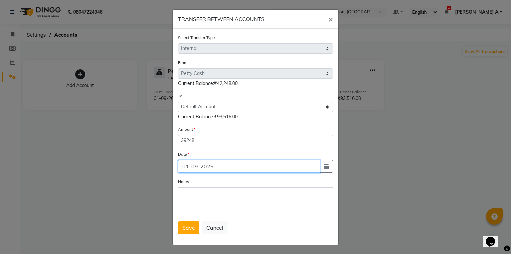
click at [312, 166] on input "01-09-2025" at bounding box center [249, 166] width 142 height 13
click at [333, 170] on div "Select Transfer Type Select Direct Internal From Select Petty Cash Default Acco…" at bounding box center [256, 137] width 166 height 216
click at [324, 167] on icon "button" at bounding box center [326, 165] width 5 height 5
select select "9"
select select "2025"
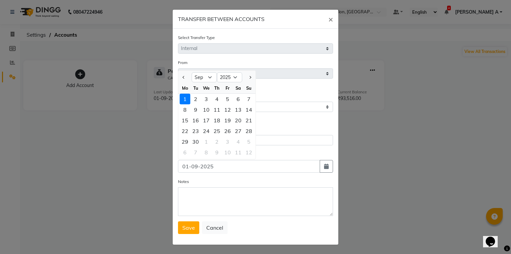
click at [186, 77] on div at bounding box center [184, 77] width 13 height 11
click at [178, 80] on div at bounding box center [184, 77] width 13 height 11
click at [181, 75] on button "Previous month" at bounding box center [184, 77] width 6 height 11
select select "8"
click at [244, 144] on div "31" at bounding box center [249, 141] width 11 height 11
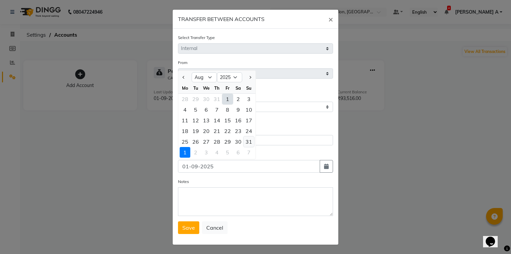
type input "31-08-2025"
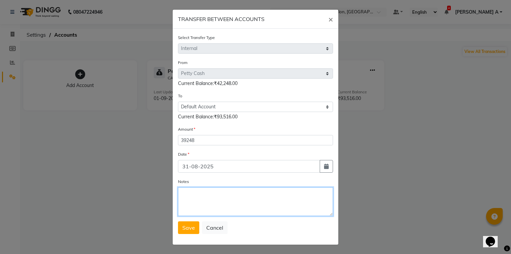
drag, startPoint x: 237, startPoint y: 196, endPoint x: 235, endPoint y: 199, distance: 3.9
click at [235, 199] on textarea "Notes" at bounding box center [255, 201] width 155 height 29
type textarea "transfer to stlmnt"
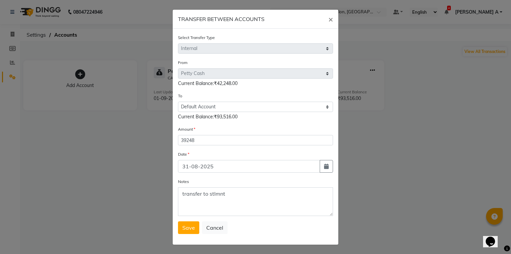
click at [185, 230] on span "Save" at bounding box center [188, 227] width 13 height 7
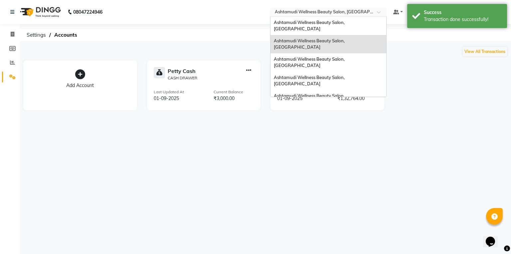
click at [360, 11] on input "text" at bounding box center [321, 12] width 96 height 7
click at [346, 56] on span "Ashtamudi Wellness Beauty Salon, [GEOGRAPHIC_DATA]" at bounding box center [310, 62] width 72 height 12
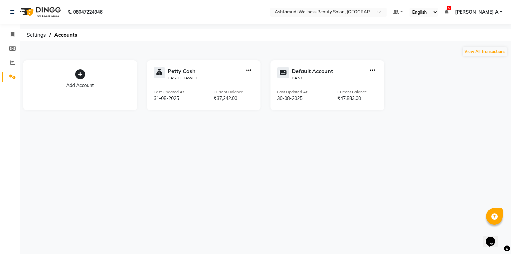
click at [246, 70] on div at bounding box center [249, 74] width 10 height 14
click at [249, 70] on icon "button" at bounding box center [248, 70] width 5 height 0
click at [252, 51] on div "Create Transfer" at bounding box center [249, 48] width 35 height 7
select select "internal transfer"
select select "3494"
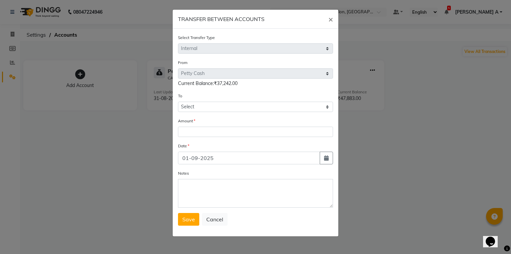
click at [218, 113] on form "Select Transfer Type Select Direct Internal From Select [PERSON_NAME] Cash Defa…" at bounding box center [255, 129] width 155 height 191
click at [221, 106] on select "Select [PERSON_NAME] Cash Default Account" at bounding box center [255, 106] width 155 height 10
select select "3495"
click at [178, 102] on select "Select [PERSON_NAME] Cash Default Account" at bounding box center [255, 106] width 155 height 10
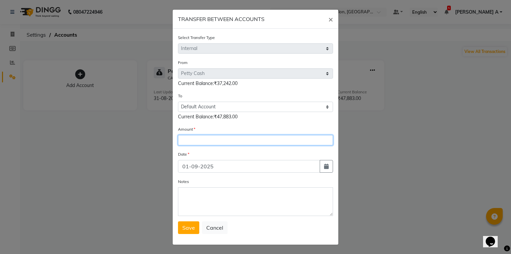
click at [213, 140] on input "number" at bounding box center [255, 140] width 155 height 10
type input "1332"
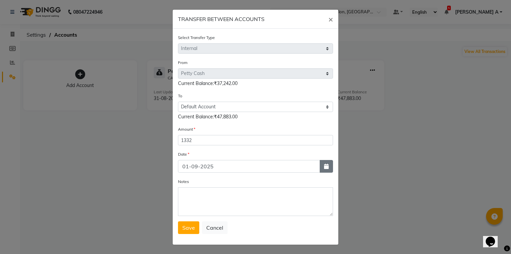
click at [329, 166] on button "button" at bounding box center [326, 166] width 13 height 13
select select "9"
select select "2025"
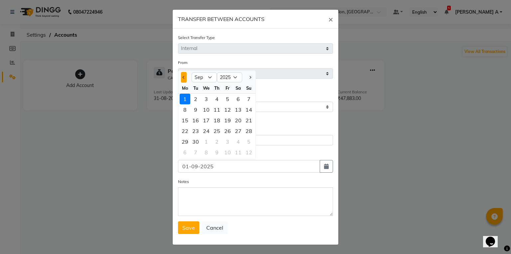
click at [183, 79] on span "Previous month" at bounding box center [184, 77] width 3 height 3
select select "8"
click at [238, 142] on div "30" at bounding box center [238, 141] width 11 height 11
type input "30-08-2025"
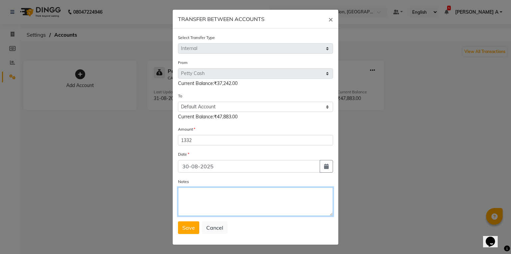
click at [212, 203] on textarea "Notes" at bounding box center [255, 201] width 155 height 29
type textarea "transfer to stlmnt"
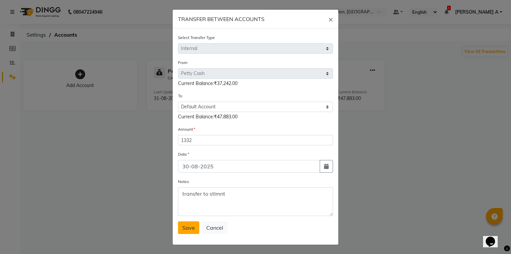
click at [189, 230] on span "Save" at bounding box center [188, 227] width 13 height 7
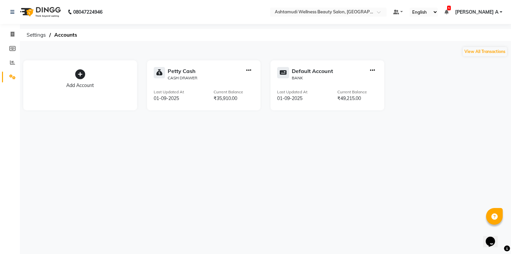
click at [250, 70] on icon "button" at bounding box center [248, 70] width 5 height 0
click at [250, 47] on div "Create Transfer" at bounding box center [249, 48] width 35 height 7
select select "internal transfer"
select select "3494"
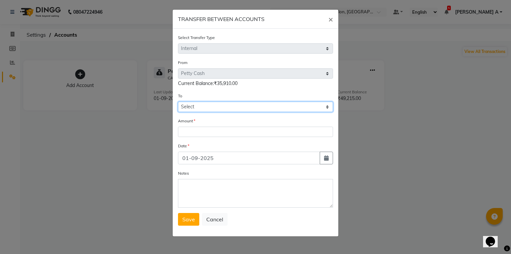
click at [222, 109] on select "Select [PERSON_NAME] Cash Default Account" at bounding box center [255, 106] width 155 height 10
click at [214, 150] on div "Date" at bounding box center [255, 146] width 155 height 9
click at [221, 126] on div "Amount" at bounding box center [255, 127] width 155 height 20
click at [221, 112] on select "Select [PERSON_NAME] Cash Default Account" at bounding box center [255, 106] width 155 height 10
select select "3495"
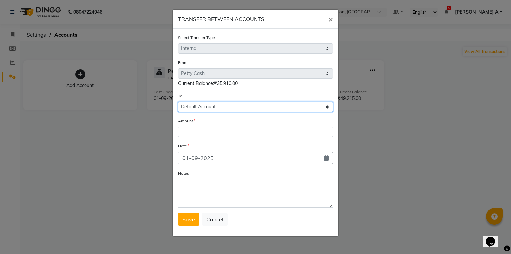
click at [178, 102] on select "Select [PERSON_NAME] Cash Default Account" at bounding box center [255, 106] width 155 height 10
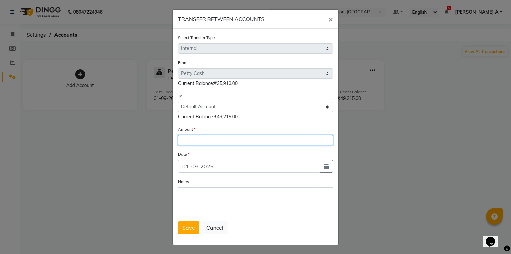
click at [214, 140] on input "number" at bounding box center [255, 140] width 155 height 10
type input "32910"
click at [331, 168] on div "Select Transfer Type Select Direct Internal From Select Petty Cash Default Acco…" at bounding box center [256, 137] width 166 height 216
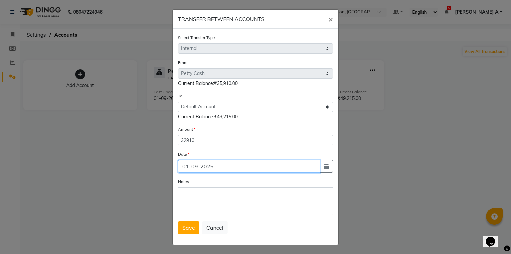
click at [317, 163] on input "01-09-2025" at bounding box center [249, 166] width 142 height 13
click at [313, 162] on input "01-09-2025" at bounding box center [249, 166] width 142 height 13
click at [321, 166] on button "button" at bounding box center [326, 166] width 13 height 13
select select "9"
select select "2025"
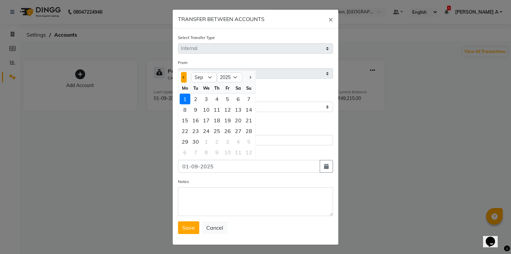
click at [181, 80] on button "Previous month" at bounding box center [184, 77] width 6 height 11
select select "8"
click at [245, 139] on div "31" at bounding box center [249, 141] width 11 height 11
type input "31-08-2025"
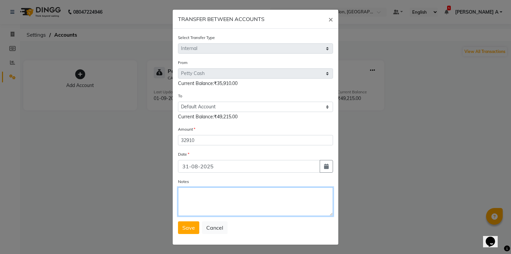
drag, startPoint x: 226, startPoint y: 196, endPoint x: 223, endPoint y: 204, distance: 8.7
click at [223, 202] on textarea "Notes" at bounding box center [255, 201] width 155 height 29
type textarea "transfer to stlmnt"
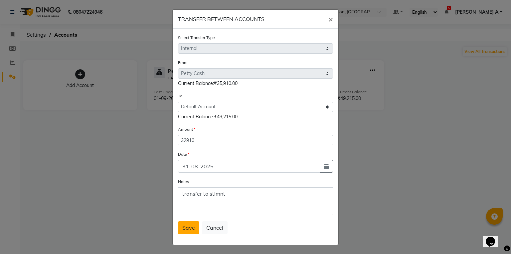
click at [181, 234] on button "Save" at bounding box center [188, 227] width 21 height 13
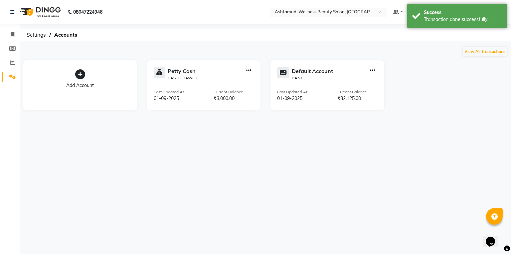
click at [366, 10] on input "text" at bounding box center [321, 12] width 96 height 7
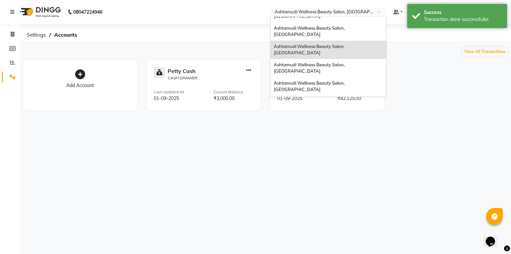
scroll to position [53, 0]
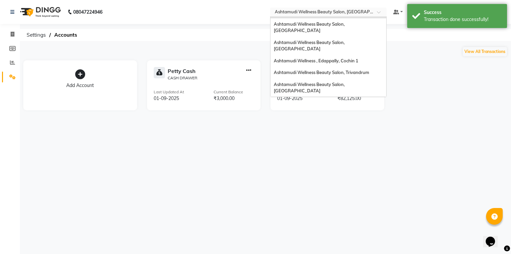
click at [386, 97] on div "Ashtamudi Welness Beauty Salon, [GEOGRAPHIC_DATA]" at bounding box center [328, 106] width 116 height 18
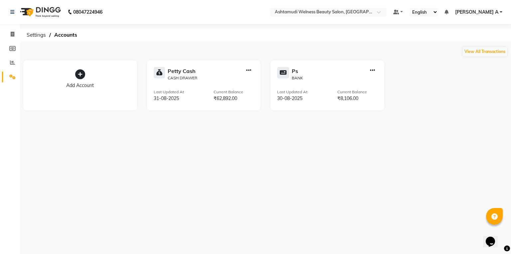
click at [250, 71] on icon "button" at bounding box center [248, 70] width 5 height 0
click at [250, 48] on div "Create Transfer" at bounding box center [249, 48] width 35 height 7
select select "internal transfer"
select select "3351"
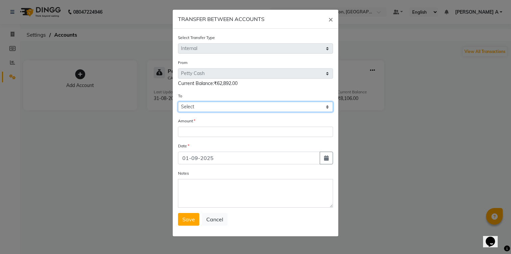
click at [210, 112] on select "Select Petty Cash Ps" at bounding box center [255, 106] width 155 height 10
select select "3352"
click at [178, 102] on select "Select Petty Cash Ps" at bounding box center [255, 106] width 155 height 10
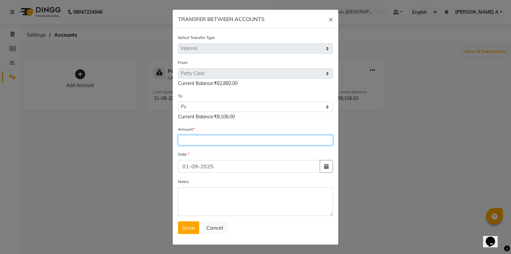
click at [207, 141] on input "number" at bounding box center [255, 140] width 155 height 10
type input "31106"
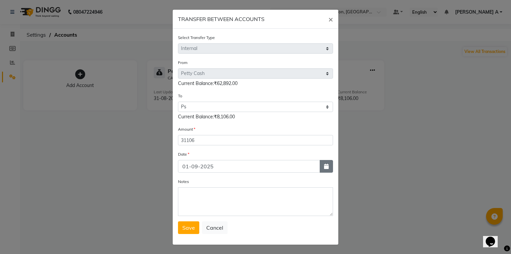
drag, startPoint x: 334, startPoint y: 161, endPoint x: 322, endPoint y: 170, distance: 15.1
click at [333, 163] on div "Select Transfer Type Select Direct Internal From Select Petty Cash Ps Current B…" at bounding box center [256, 137] width 166 height 216
click at [322, 170] on button "button" at bounding box center [326, 166] width 13 height 13
select select "9"
select select "2025"
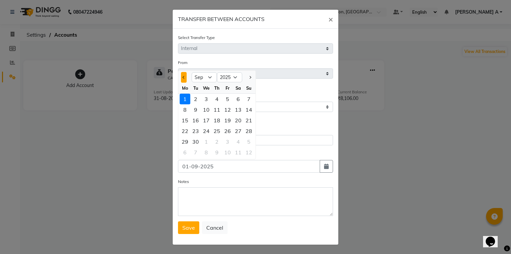
click at [181, 83] on button "Previous month" at bounding box center [184, 77] width 6 height 11
select select "8"
click at [236, 146] on div "30" at bounding box center [238, 141] width 11 height 11
type input "30-08-2025"
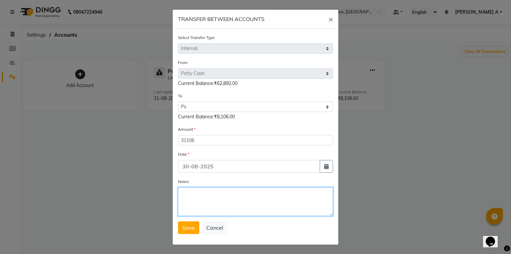
click at [224, 191] on textarea "Notes" at bounding box center [255, 201] width 155 height 29
type textarea "transfer to PS"
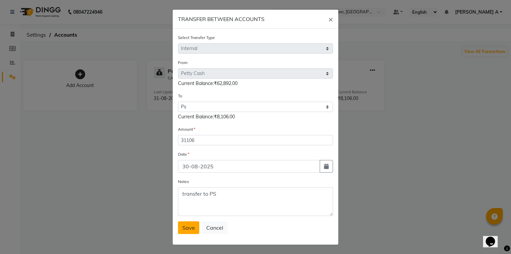
click at [192, 228] on span "Save" at bounding box center [188, 227] width 13 height 7
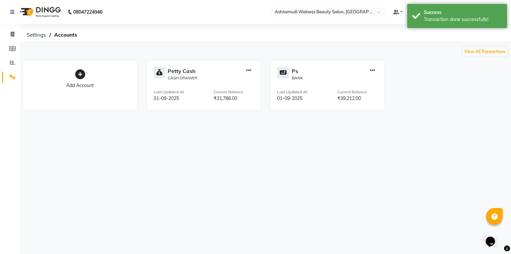
click at [370, 71] on icon "button" at bounding box center [372, 70] width 5 height 0
click at [375, 40] on div "Add Transaction" at bounding box center [372, 39] width 35 height 7
select select "direct"
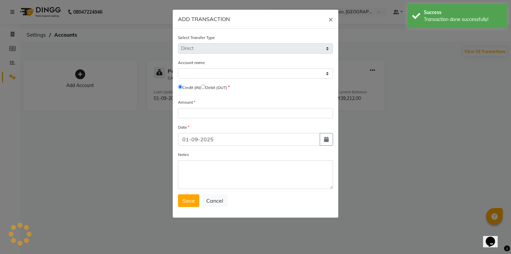
select select "3352"
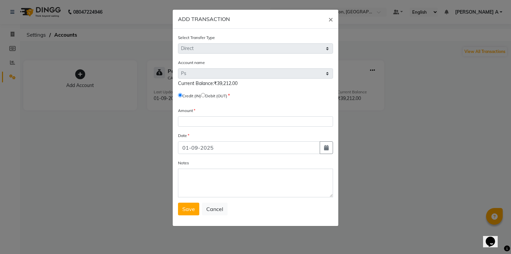
click at [205, 95] on input "radio" at bounding box center [203, 95] width 4 height 4
radio input "true"
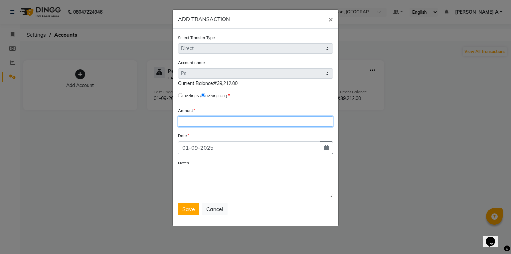
click at [210, 122] on input "number" at bounding box center [255, 121] width 155 height 10
type input "25486"
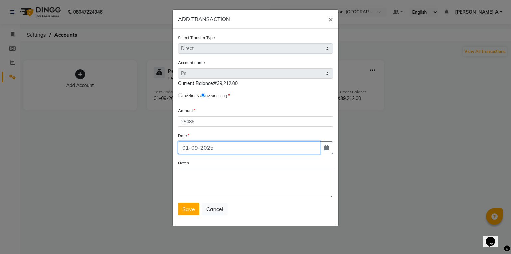
click at [319, 152] on input "01-09-2025" at bounding box center [249, 147] width 142 height 13
click at [325, 157] on form "Select Transfer Type Select Direct Internal Account name Select Ps Current Bala…" at bounding box center [255, 124] width 155 height 181
click at [319, 138] on div "Date" at bounding box center [255, 136] width 155 height 9
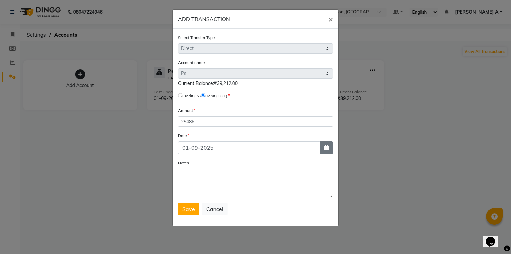
click at [324, 147] on icon "button" at bounding box center [326, 147] width 5 height 5
select select "9"
select select "2025"
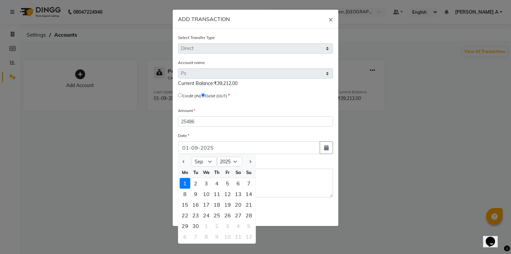
click at [188, 159] on div at bounding box center [184, 161] width 13 height 11
click at [187, 165] on div at bounding box center [184, 161] width 13 height 11
click at [185, 165] on button "Previous month" at bounding box center [184, 161] width 6 height 11
select select "8"
click at [239, 225] on div "30" at bounding box center [238, 225] width 11 height 11
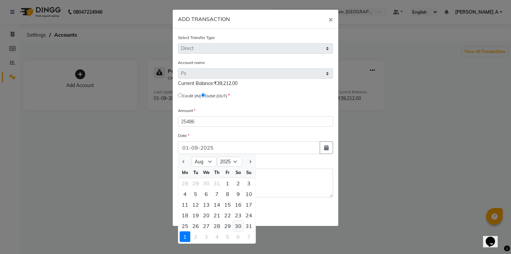
type input "30-08-2025"
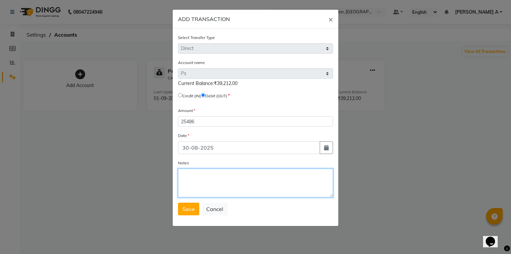
click at [254, 188] on textarea "Notes" at bounding box center [255, 182] width 155 height 29
type textarea "stld to Vyshakh"
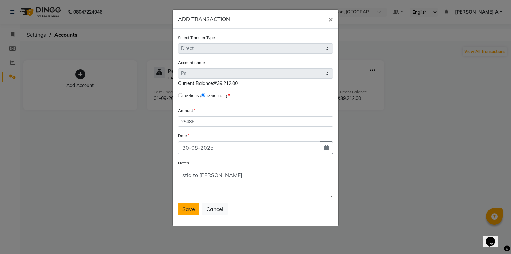
click at [186, 214] on button "Save" at bounding box center [188, 208] width 21 height 13
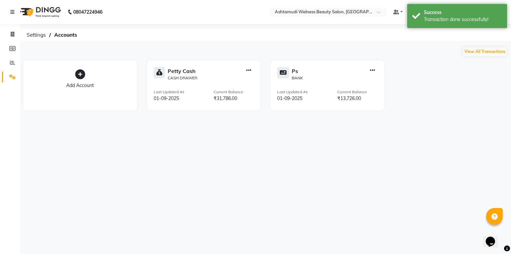
click at [246, 69] on div at bounding box center [249, 74] width 10 height 14
click at [250, 71] on icon "button" at bounding box center [248, 70] width 5 height 0
click at [255, 45] on div "Create Transfer" at bounding box center [249, 48] width 35 height 7
select select "internal transfer"
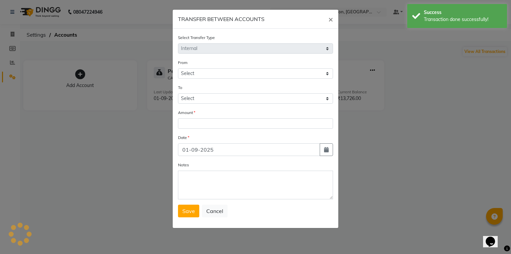
select select "3351"
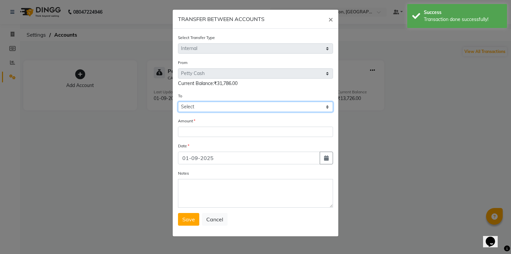
click at [222, 111] on select "Select Petty Cash Ps" at bounding box center [255, 106] width 155 height 10
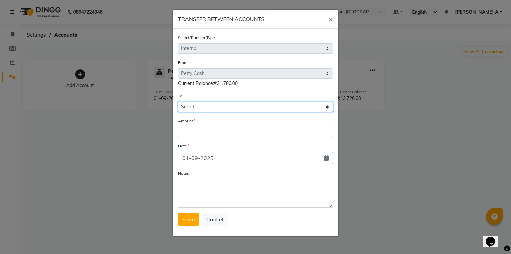
select select "3352"
click at [178, 102] on select "Select Petty Cash Ps" at bounding box center [255, 106] width 155 height 10
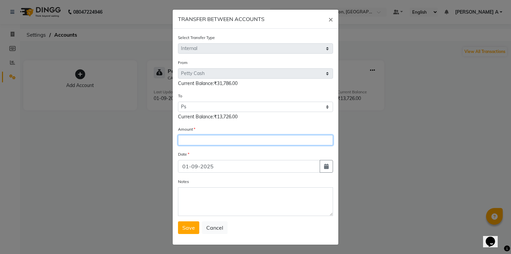
click at [213, 138] on input "number" at bounding box center [255, 140] width 155 height 10
type input "23898"
click at [320, 160] on div "Date" at bounding box center [255, 154] width 155 height 9
click at [332, 166] on div "Select Transfer Type Select Direct Internal From Select Petty Cash Ps Current B…" at bounding box center [256, 137] width 166 height 216
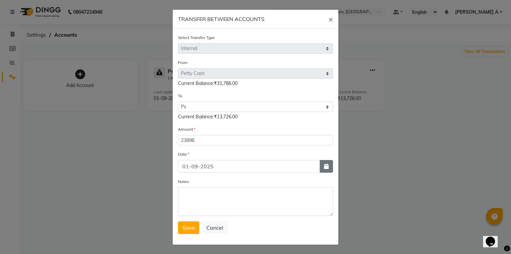
click at [325, 166] on icon "button" at bounding box center [326, 165] width 5 height 5
select select "9"
select select "2025"
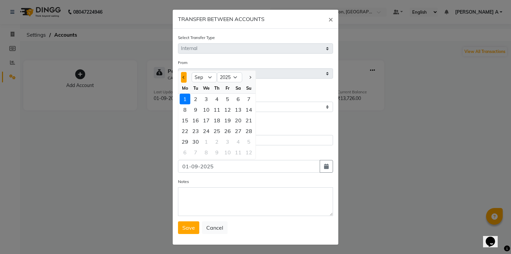
click at [182, 81] on button "Previous month" at bounding box center [184, 77] width 6 height 11
select select "8"
click at [248, 146] on div "31" at bounding box center [249, 141] width 11 height 11
type input "31-08-2025"
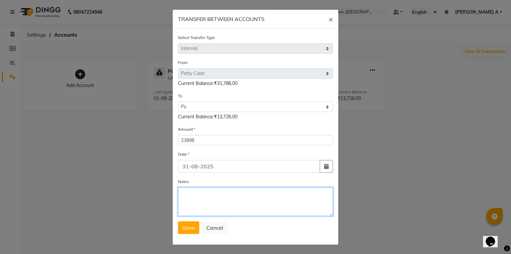
click at [241, 197] on textarea "Notes" at bounding box center [255, 201] width 155 height 29
type textarea "transfer to PS"
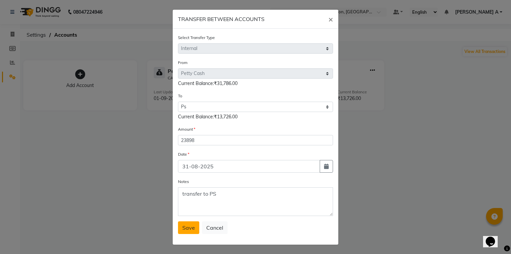
click at [189, 227] on span "Save" at bounding box center [188, 227] width 13 height 7
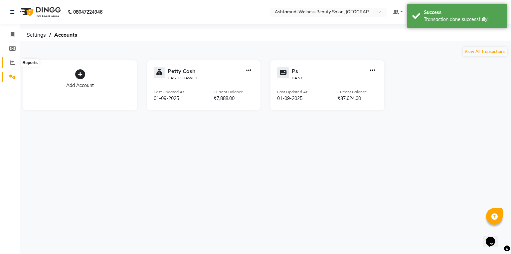
click at [15, 63] on span at bounding box center [13, 63] width 12 height 8
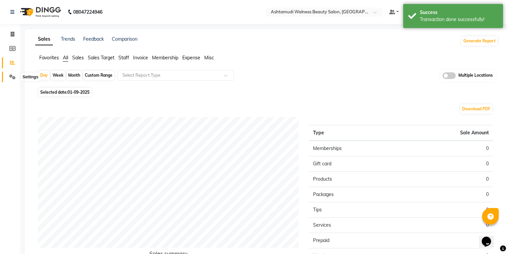
click at [11, 75] on icon at bounding box center [12, 76] width 6 height 5
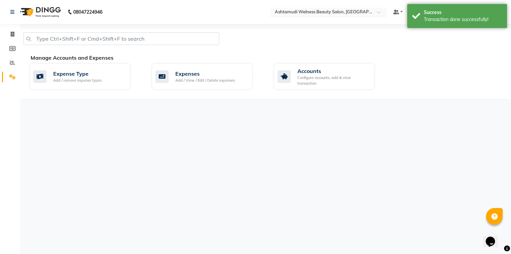
click at [375, 9] on div "× Ashtamudi Welness Beauty Salon, Chinnakkada" at bounding box center [325, 12] width 100 height 7
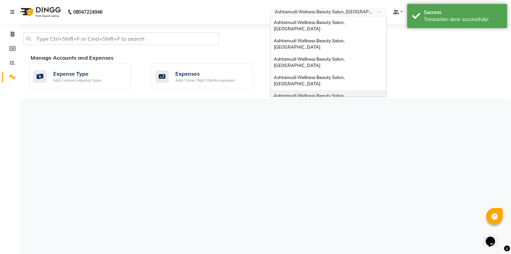
click at [346, 93] on span "Ashtamudi Wellness Beauty Salon, [GEOGRAPHIC_DATA]" at bounding box center [310, 99] width 72 height 12
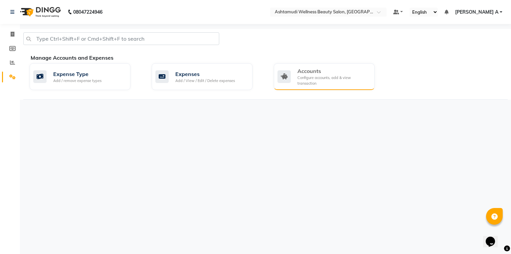
click at [332, 82] on div "Configure accounts, add & view transaction" at bounding box center [333, 80] width 72 height 11
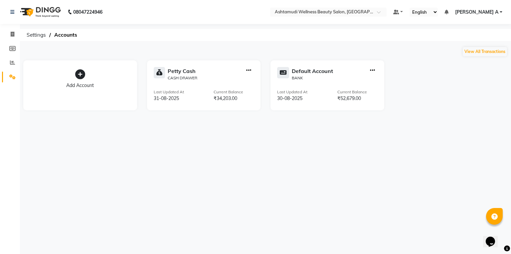
click at [249, 71] on icon "button" at bounding box center [248, 70] width 5 height 0
click at [257, 44] on div "Add Transaction Create Transfer View Transaction" at bounding box center [249, 49] width 43 height 30
click at [256, 49] on div "Create Transfer" at bounding box center [249, 48] width 35 height 7
select select "internal transfer"
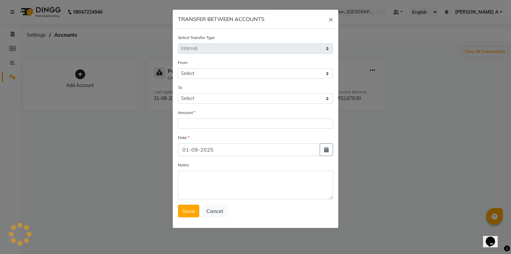
select select "3496"
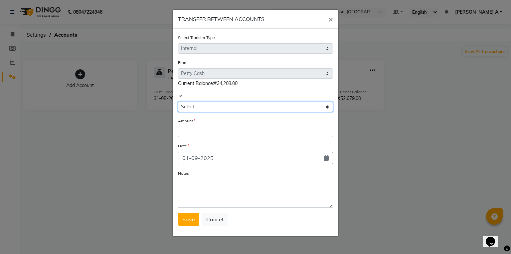
drag, startPoint x: 220, startPoint y: 108, endPoint x: 218, endPoint y: 114, distance: 5.9
click at [218, 114] on form "Select Transfer Type Select Direct Internal From Select [PERSON_NAME] Cash Defa…" at bounding box center [255, 129] width 155 height 191
select select "3497"
click at [178, 102] on select "Select [PERSON_NAME] Cash Default Account" at bounding box center [255, 106] width 155 height 10
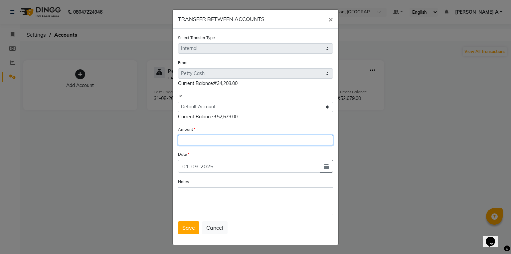
click at [211, 142] on input "number" at bounding box center [255, 140] width 155 height 10
type input "26300"
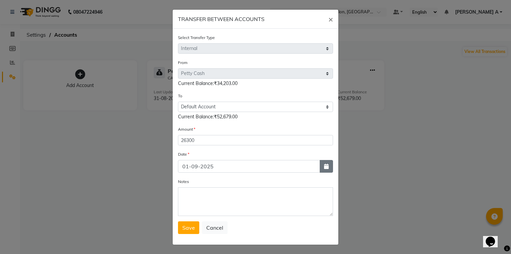
click at [327, 169] on button "button" at bounding box center [326, 166] width 13 height 13
select select "9"
select select "2025"
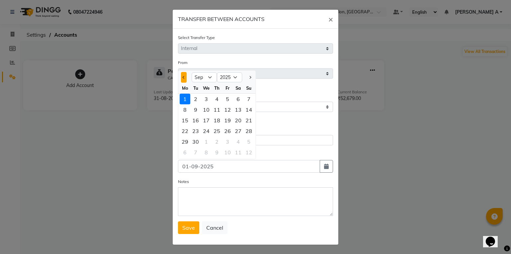
click at [181, 81] on button "Previous month" at bounding box center [184, 77] width 6 height 11
select select "8"
click at [233, 141] on div "30" at bounding box center [238, 141] width 11 height 11
type input "30-08-2025"
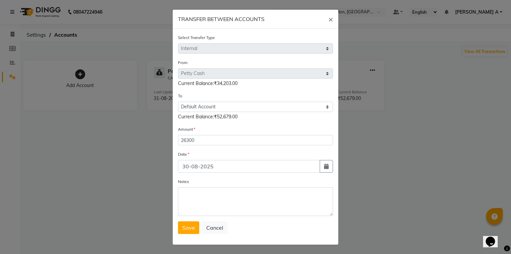
click at [210, 188] on div "Notes" at bounding box center [255, 197] width 155 height 38
click at [210, 199] on textarea "Notes" at bounding box center [255, 201] width 155 height 29
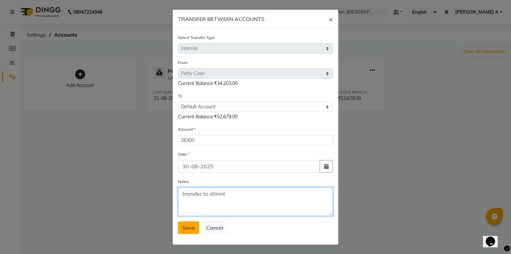
type textarea "transfer to stlmnt"
click at [190, 223] on button "Save" at bounding box center [188, 227] width 21 height 13
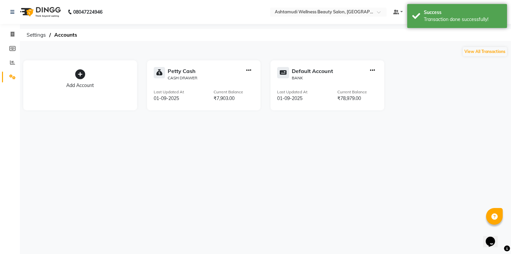
click at [248, 70] on icon "button" at bounding box center [248, 70] width 5 height 0
click at [250, 44] on div "Add Transaction Create Transfer View Transaction" at bounding box center [249, 49] width 43 height 30
click at [252, 47] on div "Create Transfer" at bounding box center [249, 48] width 35 height 7
select select "internal transfer"
select select "3496"
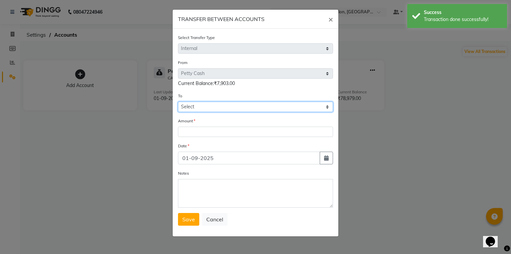
drag, startPoint x: 215, startPoint y: 107, endPoint x: 214, endPoint y: 112, distance: 4.8
click at [215, 107] on select "Select [PERSON_NAME] Cash Default Account" at bounding box center [255, 106] width 155 height 10
select select "3496"
click at [178, 102] on select "Select [PERSON_NAME] Cash Default Account" at bounding box center [255, 106] width 155 height 10
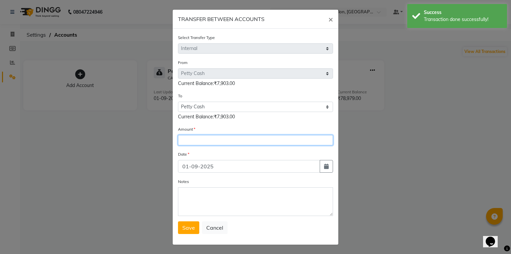
click at [207, 144] on input "number" at bounding box center [255, 140] width 155 height 10
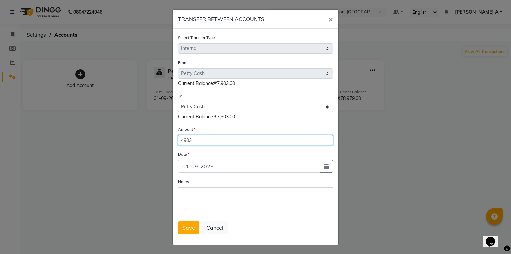
type input "4903"
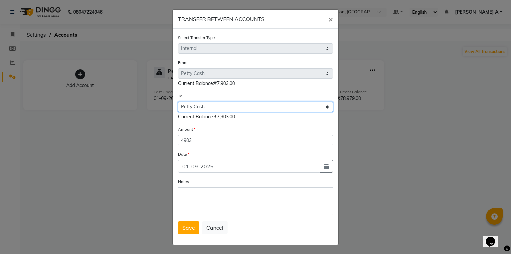
drag, startPoint x: 214, startPoint y: 107, endPoint x: 213, endPoint y: 112, distance: 5.1
click at [214, 107] on select "Select [PERSON_NAME] Cash Default Account" at bounding box center [255, 106] width 155 height 10
click at [178, 102] on select "Select [PERSON_NAME] Cash Default Account" at bounding box center [255, 106] width 155 height 10
click at [213, 109] on select "Select [PERSON_NAME] Cash Default Account" at bounding box center [255, 106] width 155 height 10
select select "3497"
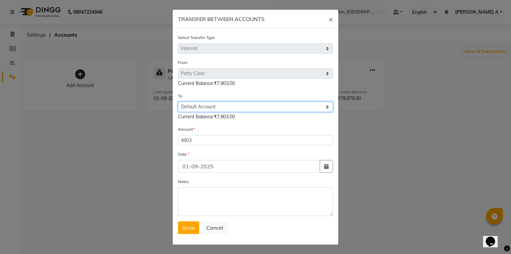
click at [178, 102] on select "Select [PERSON_NAME] Cash Default Account" at bounding box center [255, 106] width 155 height 10
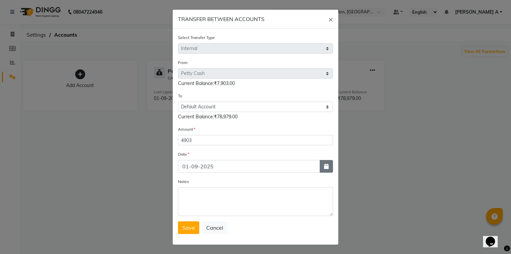
click at [326, 169] on icon "button" at bounding box center [326, 165] width 5 height 5
select select "9"
select select "2025"
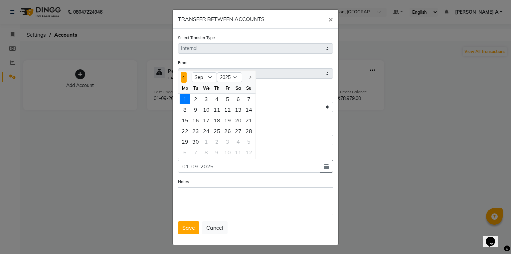
click at [183, 78] on span "Previous month" at bounding box center [184, 77] width 3 height 3
select select "8"
click at [245, 141] on div "31" at bounding box center [249, 141] width 11 height 11
type input "31-08-2025"
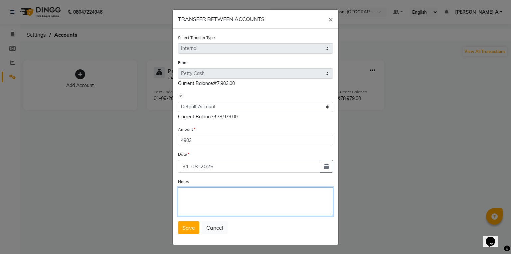
click at [231, 198] on textarea "Notes" at bounding box center [255, 201] width 155 height 29
type textarea "transfer to stlmnt"
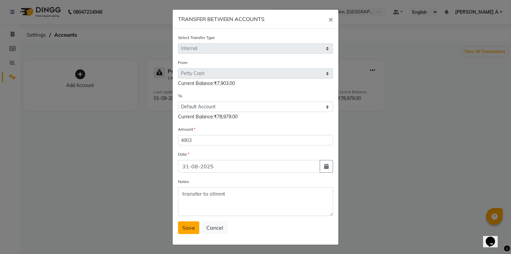
click at [184, 228] on span "Save" at bounding box center [188, 227] width 13 height 7
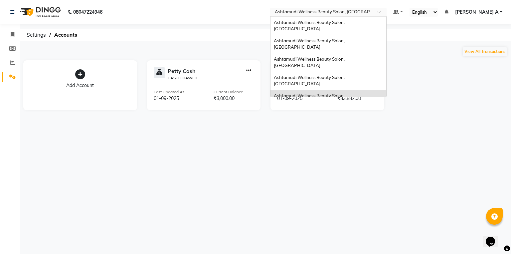
click at [370, 12] on input "text" at bounding box center [321, 12] width 96 height 7
click at [346, 75] on span "Ashtamudi Wellness Beauty Salon, [GEOGRAPHIC_DATA]" at bounding box center [310, 81] width 72 height 12
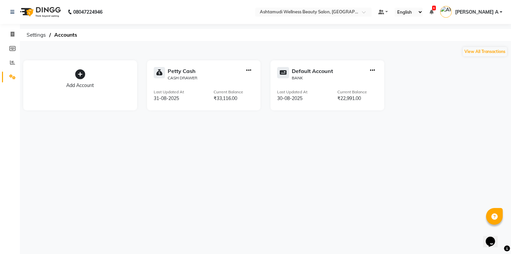
click at [253, 71] on div at bounding box center [249, 74] width 10 height 14
click at [249, 71] on icon "button" at bounding box center [248, 70] width 5 height 0
click at [246, 49] on div "Create Transfer" at bounding box center [249, 48] width 35 height 7
select select "internal transfer"
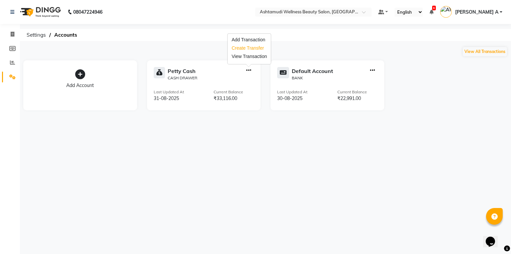
select select "3508"
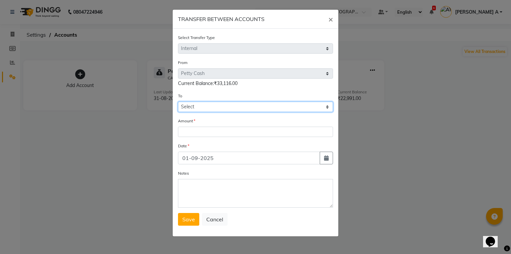
click at [227, 105] on select "Select [PERSON_NAME] Cash Default Account" at bounding box center [255, 106] width 155 height 10
select select "3509"
click at [178, 102] on select "Select [PERSON_NAME] Cash Default Account" at bounding box center [255, 106] width 155 height 10
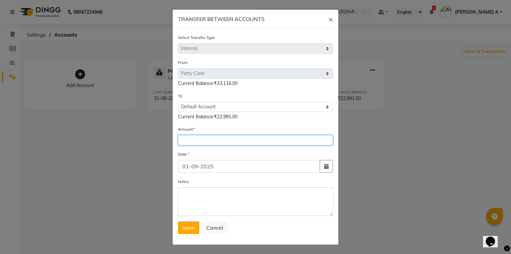
click at [221, 142] on input "number" at bounding box center [255, 140] width 155 height 10
type input "4014"
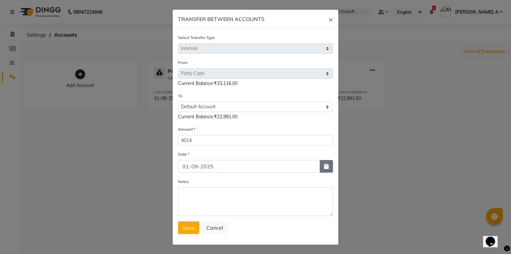
click at [321, 166] on button "button" at bounding box center [326, 166] width 13 height 13
select select "9"
select select "2025"
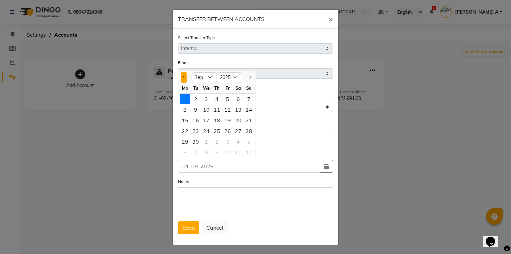
click at [181, 77] on button "Previous month" at bounding box center [184, 77] width 6 height 11
select select "8"
click at [239, 143] on div "30" at bounding box center [238, 141] width 11 height 11
type input "30-08-2025"
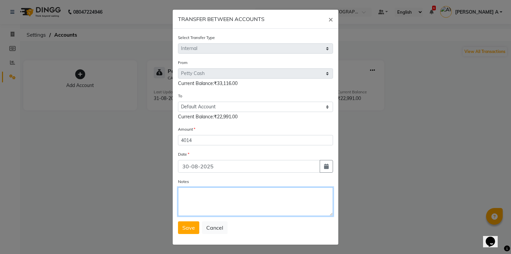
click at [213, 206] on textarea "Notes" at bounding box center [255, 201] width 155 height 29
type textarea "transfer to stlmnt"
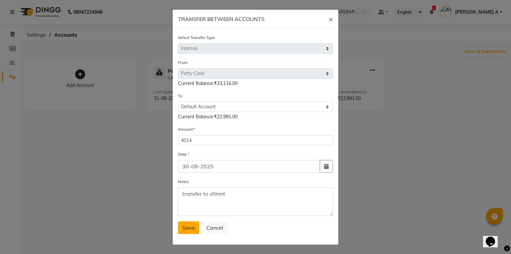
click at [178, 228] on button "Save" at bounding box center [188, 227] width 21 height 13
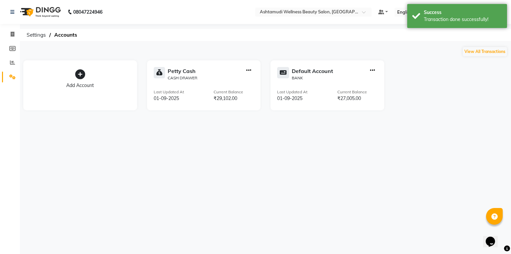
click at [372, 70] on icon "button" at bounding box center [372, 70] width 5 height 0
click at [371, 40] on div "Add Transaction" at bounding box center [372, 39] width 35 height 7
select select "direct"
select select "3509"
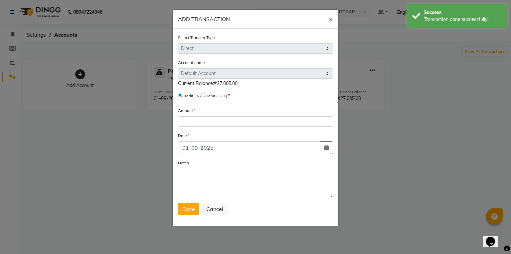
click at [205, 95] on input "radio" at bounding box center [203, 95] width 4 height 4
radio input "true"
click at [211, 117] on div "Amount" at bounding box center [255, 117] width 155 height 20
click at [211, 131] on form "Select Transfer Type Select Direct Internal Account name Select Default Account…" at bounding box center [255, 124] width 155 height 181
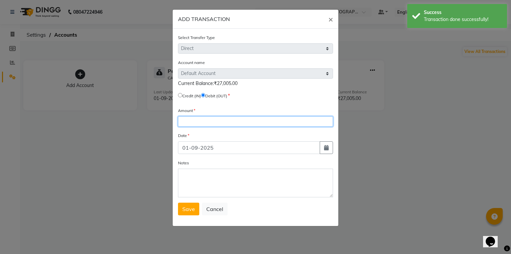
click at [217, 124] on input "number" at bounding box center [255, 121] width 155 height 10
type input "20000"
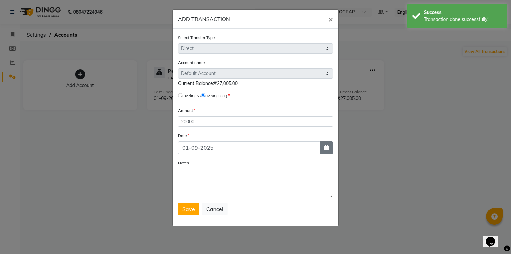
click at [323, 147] on button "button" at bounding box center [326, 147] width 13 height 13
select select "9"
select select "2025"
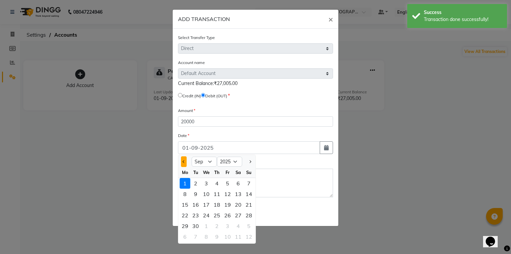
click at [184, 163] on span "Previous month" at bounding box center [184, 161] width 3 height 3
select select "8"
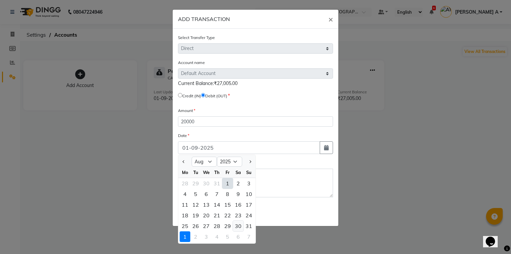
click at [240, 225] on div "30" at bounding box center [238, 225] width 11 height 11
type input "30-08-2025"
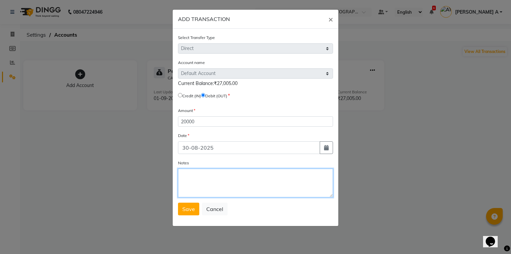
click at [254, 196] on textarea "Notes" at bounding box center [255, 182] width 155 height 29
type textarea "stld to HO"
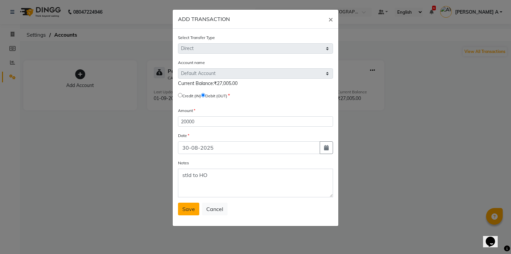
click at [197, 214] on button "Save" at bounding box center [188, 208] width 21 height 13
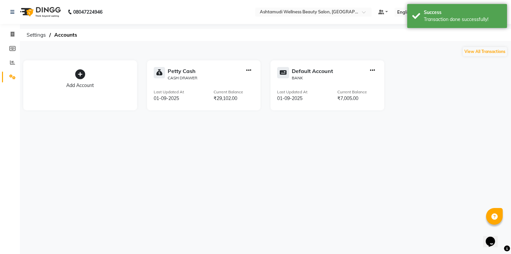
click at [246, 67] on button "button" at bounding box center [248, 70] width 5 height 7
click at [250, 70] on icon "button" at bounding box center [248, 70] width 5 height 0
click at [248, 71] on icon "button" at bounding box center [248, 70] width 5 height 0
click at [250, 50] on div "Create Transfer" at bounding box center [249, 48] width 35 height 7
select select "internal transfer"
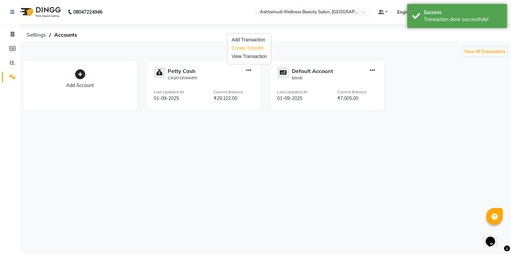
select select "3508"
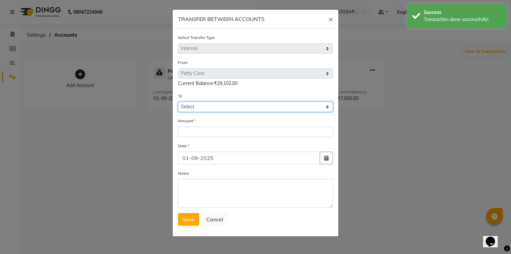
drag, startPoint x: 222, startPoint y: 104, endPoint x: 221, endPoint y: 111, distance: 7.1
click at [222, 106] on select "Select [PERSON_NAME] Cash Default Account" at bounding box center [255, 106] width 155 height 10
select select "3509"
click at [178, 102] on select "Select [PERSON_NAME] Cash Default Account" at bounding box center [255, 106] width 155 height 10
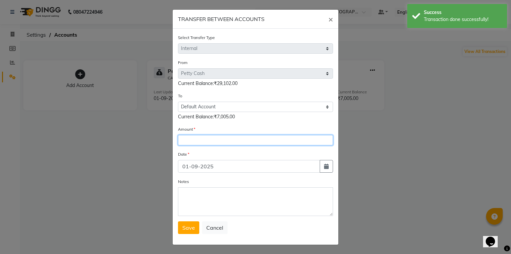
click at [219, 141] on input "number" at bounding box center [255, 140] width 155 height 10
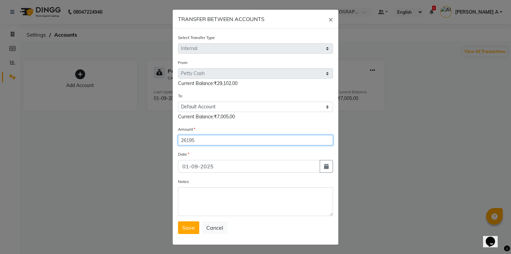
type input "26195"
click at [333, 169] on div "Select Transfer Type Select Direct Internal From Select Petty Cash Default Acco…" at bounding box center [256, 137] width 166 height 216
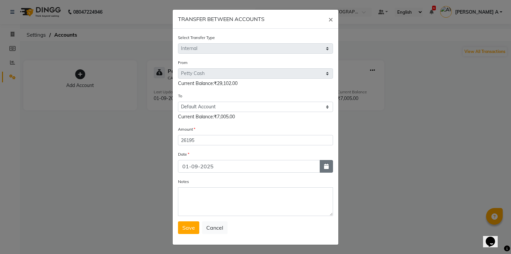
click at [323, 163] on button "button" at bounding box center [326, 166] width 13 height 13
select select "9"
select select "2025"
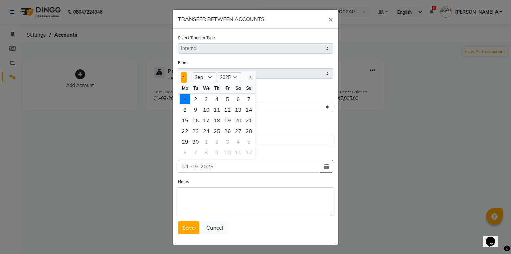
click at [183, 79] on button "Previous month" at bounding box center [184, 77] width 6 height 11
select select "8"
click at [248, 140] on div "31" at bounding box center [249, 141] width 11 height 11
type input "31-08-2025"
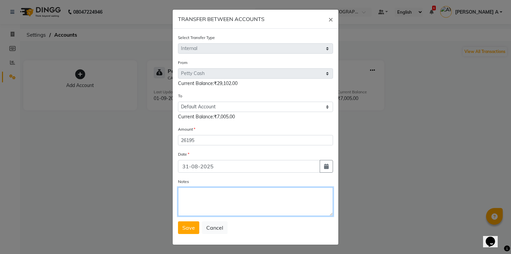
click at [229, 195] on textarea "Notes" at bounding box center [255, 201] width 155 height 29
type textarea "transfer to stlmnt"
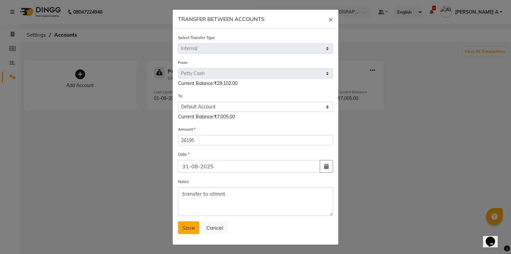
click at [181, 233] on button "Save" at bounding box center [188, 227] width 21 height 13
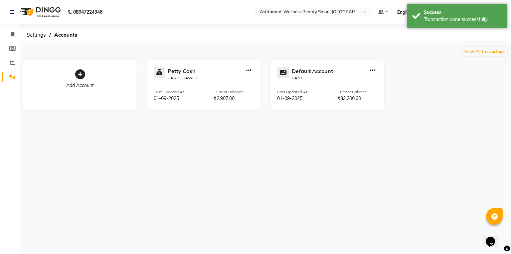
click at [355, 12] on input "text" at bounding box center [307, 12] width 96 height 7
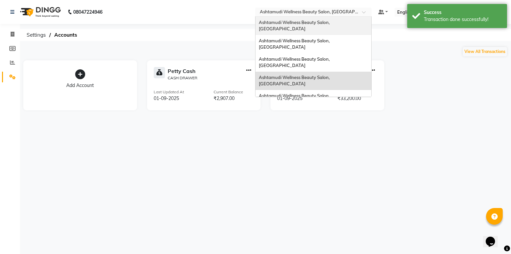
click at [331, 22] on span "Ashtamudi Wellness Beauty Salon, Kowdiar" at bounding box center [295, 26] width 72 height 12
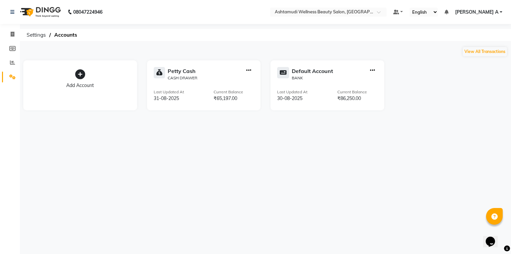
click at [250, 70] on icon "button" at bounding box center [248, 70] width 5 height 0
click at [251, 52] on div "Add Transaction Create Transfer View Transaction" at bounding box center [249, 49] width 43 height 30
click at [252, 48] on div "Create Transfer" at bounding box center [249, 48] width 35 height 7
select select "internal transfer"
select select "3500"
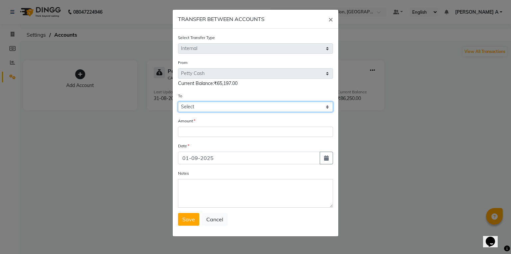
click at [214, 112] on select "Select [PERSON_NAME] Cash Default Account" at bounding box center [255, 106] width 155 height 10
select select "3501"
click at [178, 102] on select "Select [PERSON_NAME] Cash Default Account" at bounding box center [255, 106] width 155 height 10
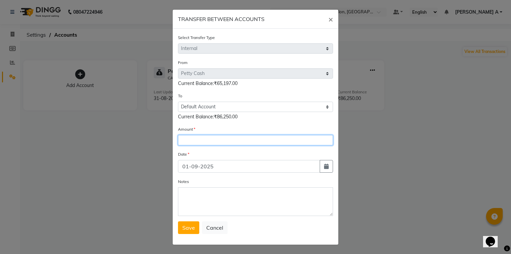
click at [206, 138] on input "number" at bounding box center [255, 140] width 155 height 10
click at [206, 146] on form "Select Transfer Type Select Direct Internal From Select Petty Cash Default Acco…" at bounding box center [255, 134] width 155 height 200
click at [207, 144] on input "number" at bounding box center [255, 140] width 155 height 10
type input "1064"
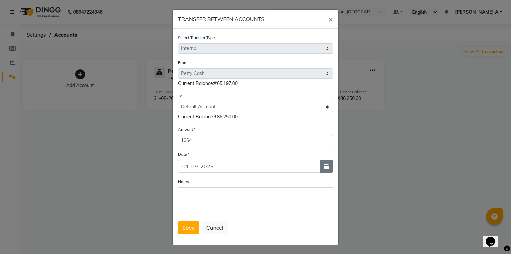
click at [321, 166] on button "button" at bounding box center [326, 166] width 13 height 13
select select "9"
select select "2025"
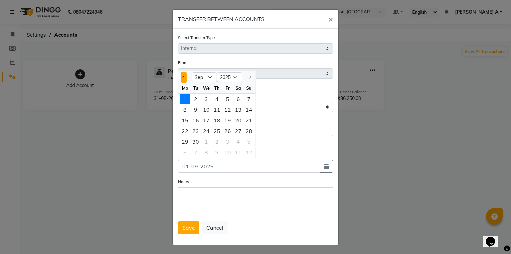
click at [183, 79] on span "Previous month" at bounding box center [184, 77] width 3 height 3
select select "8"
click at [240, 143] on div "30" at bounding box center [238, 141] width 11 height 11
type input "30-08-2025"
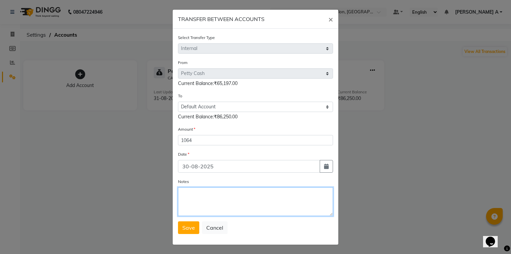
click at [221, 202] on textarea "Notes" at bounding box center [255, 201] width 155 height 29
type textarea "transfer to stlmnt"
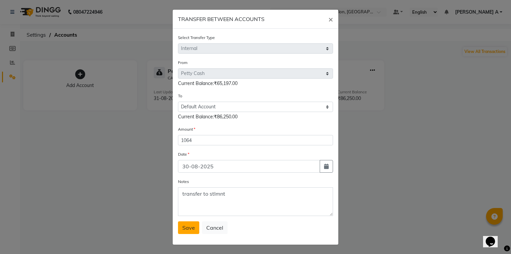
click at [186, 233] on button "Save" at bounding box center [188, 227] width 21 height 13
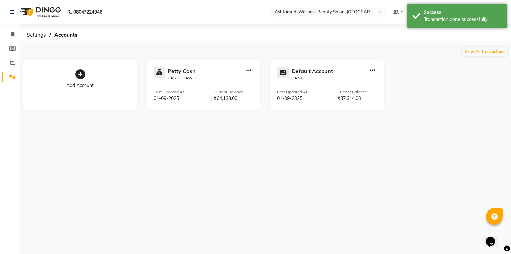
click at [248, 71] on icon "button" at bounding box center [248, 70] width 5 height 0
click at [243, 46] on div "Create Transfer" at bounding box center [249, 48] width 35 height 7
select select "internal transfer"
select select "3500"
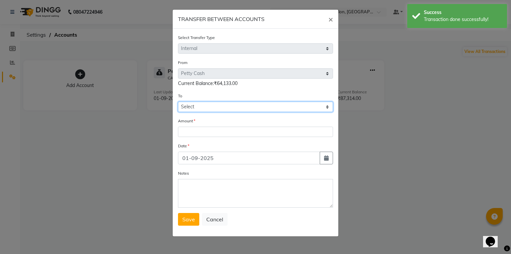
drag, startPoint x: 216, startPoint y: 105, endPoint x: 216, endPoint y: 111, distance: 6.0
click at [216, 106] on select "Select [PERSON_NAME] Cash Default Account" at bounding box center [255, 106] width 155 height 10
select select "3501"
click at [178, 102] on select "Select [PERSON_NAME] Cash Default Account" at bounding box center [255, 106] width 155 height 10
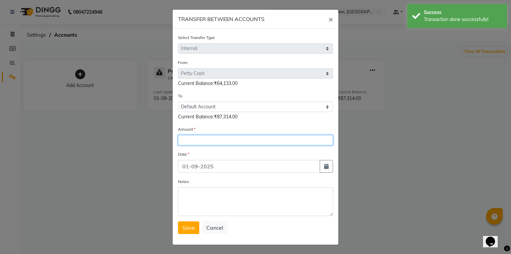
click at [209, 138] on input "number" at bounding box center [255, 140] width 155 height 10
type input "58855"
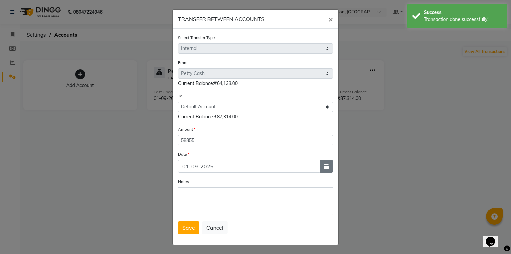
click at [326, 168] on icon "button" at bounding box center [326, 165] width 5 height 5
select select "9"
select select "2025"
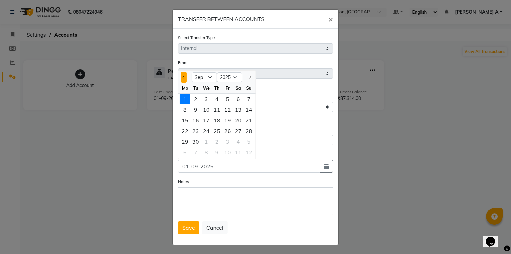
click at [182, 81] on button "Previous month" at bounding box center [184, 77] width 6 height 11
select select "8"
click at [248, 145] on div "31" at bounding box center [249, 141] width 11 height 11
type input "31-08-2025"
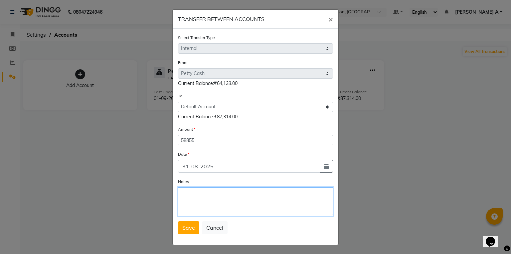
click at [211, 206] on textarea "Notes" at bounding box center [255, 201] width 155 height 29
type textarea "transfer to stlmnt"
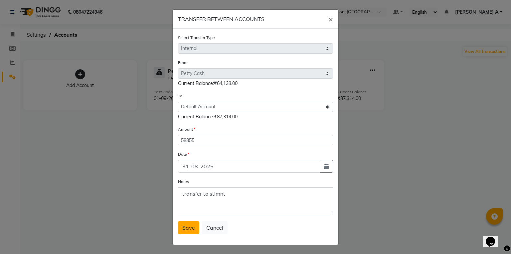
click at [189, 230] on span "Save" at bounding box center [188, 227] width 13 height 7
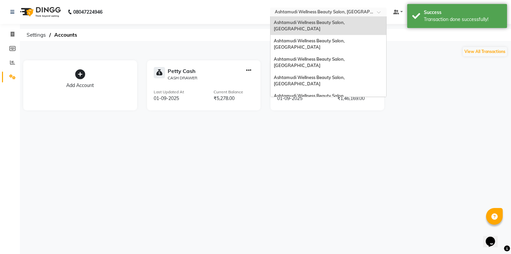
click at [359, 12] on input "text" at bounding box center [321, 12] width 96 height 7
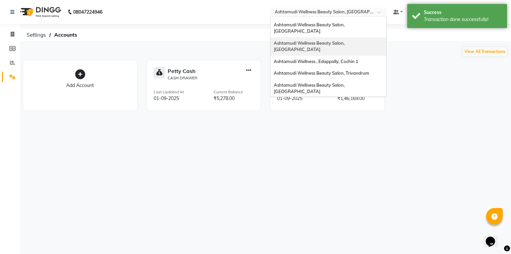
scroll to position [53, 0]
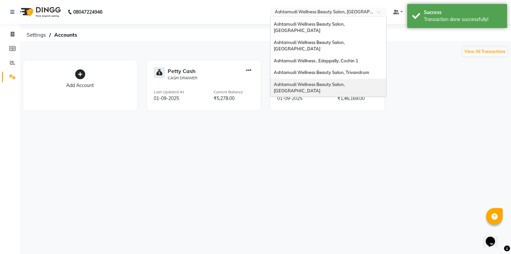
click at [346, 82] on span "Ashtamudi Wellness Beauty Salon, [GEOGRAPHIC_DATA]" at bounding box center [310, 88] width 72 height 12
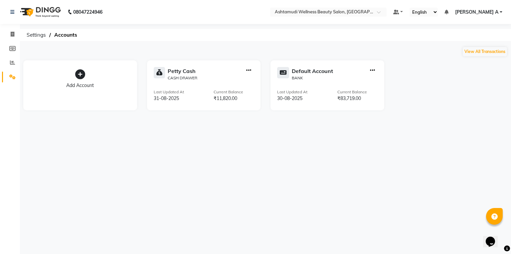
click at [249, 70] on icon "button" at bounding box center [248, 70] width 5 height 0
click at [253, 46] on div "Create Transfer" at bounding box center [249, 48] width 35 height 7
select select "internal transfer"
select select "3465"
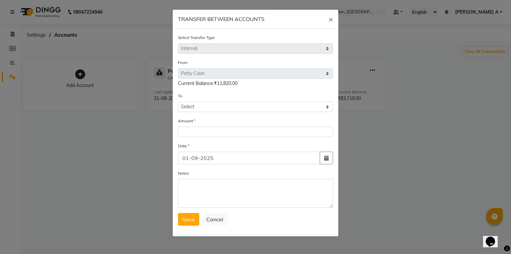
click at [389, 120] on ngb-modal-window "TRANSFER BETWEEN ACCOUNTS × Select Transfer Type Select Direct Internal From Se…" at bounding box center [255, 127] width 511 height 254
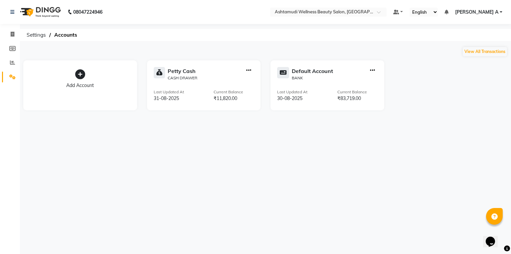
click at [373, 71] on icon "button" at bounding box center [372, 70] width 5 height 0
click at [375, 45] on div "Create Transfer" at bounding box center [372, 48] width 35 height 7
select select "internal transfer"
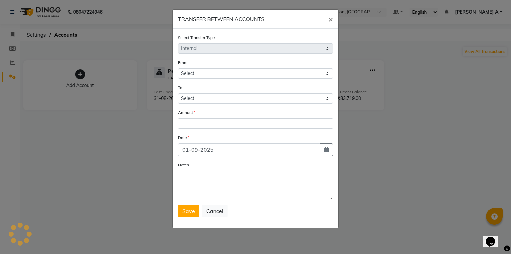
select select "3466"
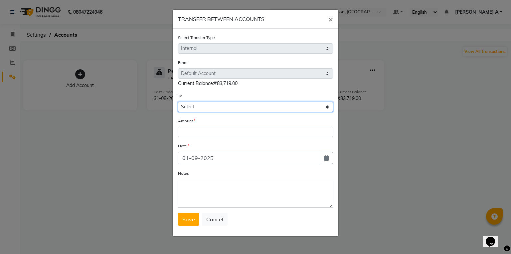
drag, startPoint x: 198, startPoint y: 106, endPoint x: 197, endPoint y: 112, distance: 6.7
click at [198, 108] on select "Select [PERSON_NAME] Cash Default Account" at bounding box center [255, 106] width 155 height 10
select select "3465"
click at [178, 102] on select "Select [PERSON_NAME] Cash Default Account" at bounding box center [255, 106] width 155 height 10
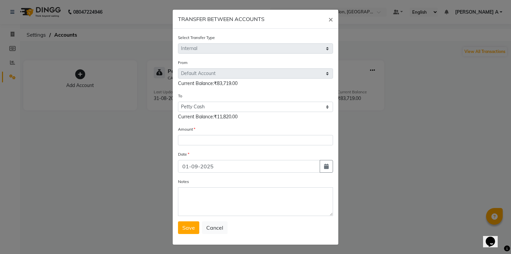
click at [196, 134] on div "Amount" at bounding box center [255, 135] width 155 height 20
click at [194, 140] on input "number" at bounding box center [255, 140] width 155 height 10
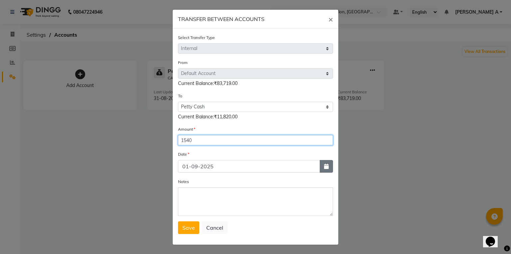
type input "1540"
click at [326, 166] on icon "button" at bounding box center [326, 165] width 5 height 5
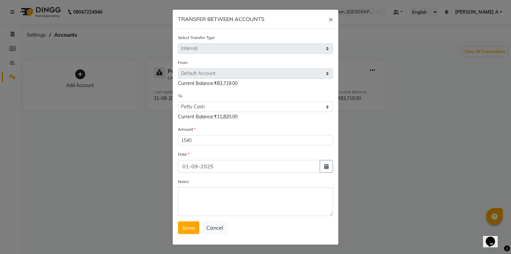
select select "9"
select select "2025"
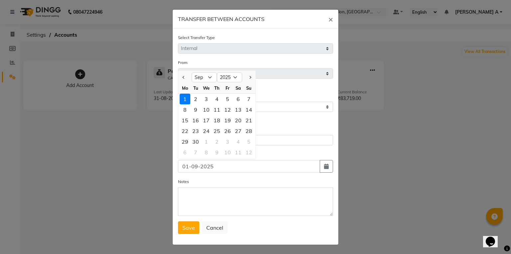
click at [188, 79] on div at bounding box center [184, 77] width 13 height 11
click at [181, 79] on button "Previous month" at bounding box center [184, 77] width 6 height 11
select select "8"
click at [238, 141] on div "30" at bounding box center [238, 141] width 11 height 11
type input "30-08-2025"
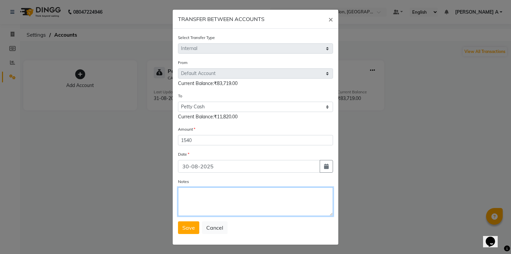
click at [237, 204] on textarea "Notes" at bounding box center [255, 201] width 155 height 29
type textarea "transfer to pettycash to meetexpns"
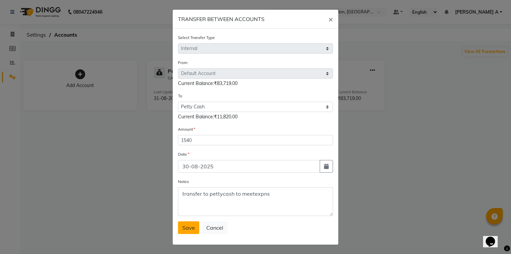
click at [189, 230] on span "Save" at bounding box center [188, 227] width 13 height 7
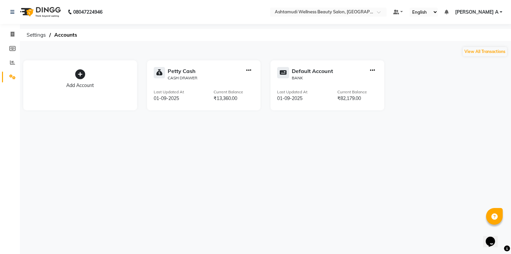
click at [247, 70] on icon "button" at bounding box center [248, 70] width 5 height 0
click at [244, 46] on div "Create Transfer" at bounding box center [249, 48] width 35 height 7
select select "internal transfer"
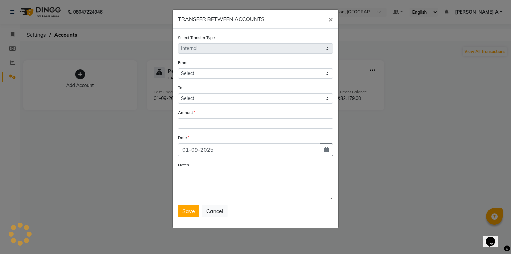
select select "3465"
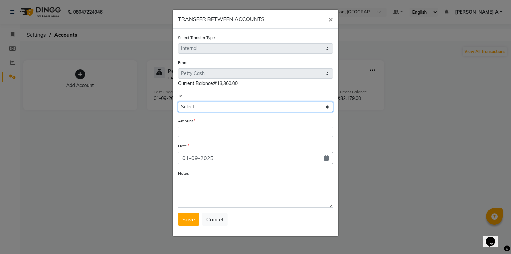
click at [217, 111] on select "Select [PERSON_NAME] Cash Default Account" at bounding box center [255, 106] width 155 height 10
select select "3466"
click at [178, 102] on select "Select [PERSON_NAME] Cash Default Account" at bounding box center [255, 106] width 155 height 10
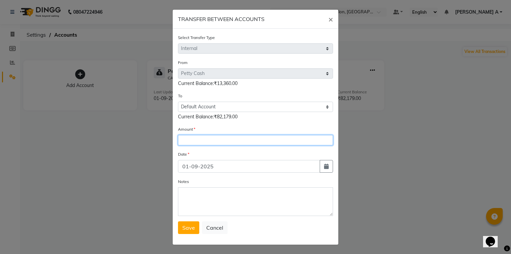
click at [198, 142] on input "number" at bounding box center [255, 140] width 155 height 10
type input "7290"
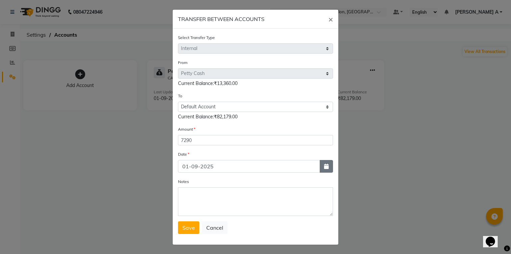
click at [320, 169] on button "button" at bounding box center [326, 166] width 13 height 13
select select "9"
select select "2025"
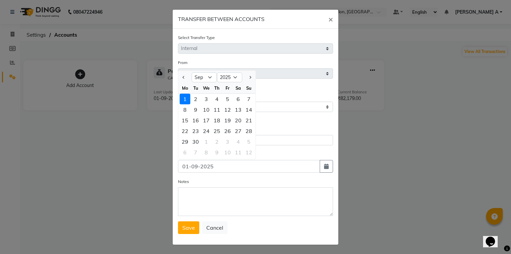
click at [178, 80] on div at bounding box center [184, 77] width 13 height 11
click at [182, 77] on button "Previous month" at bounding box center [184, 77] width 6 height 11
select select "8"
click at [245, 147] on div "31" at bounding box center [249, 141] width 11 height 11
type input "31-08-2025"
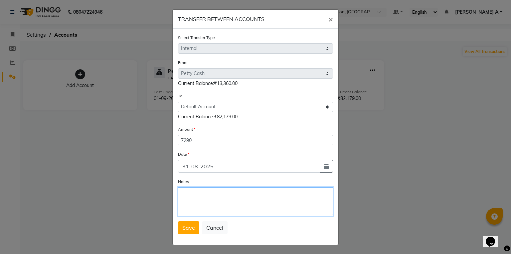
click at [224, 207] on textarea "Notes" at bounding box center [255, 201] width 155 height 29
type textarea "transfer to stlmnt"
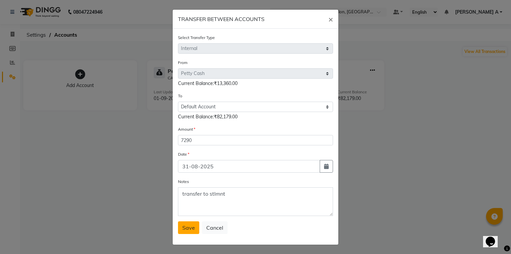
click at [187, 224] on button "Save" at bounding box center [188, 227] width 21 height 13
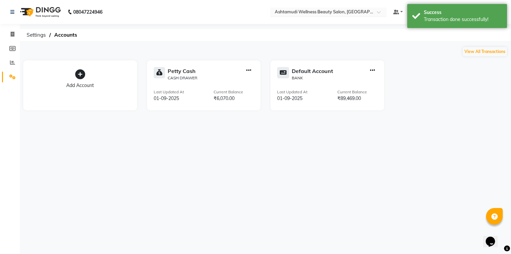
click at [370, 11] on input "text" at bounding box center [321, 12] width 96 height 7
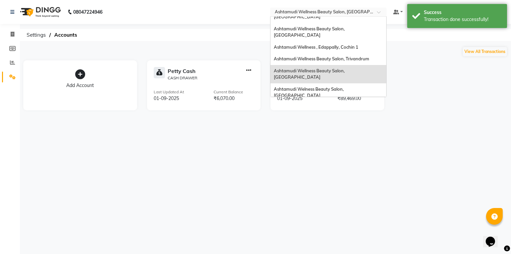
scroll to position [56, 0]
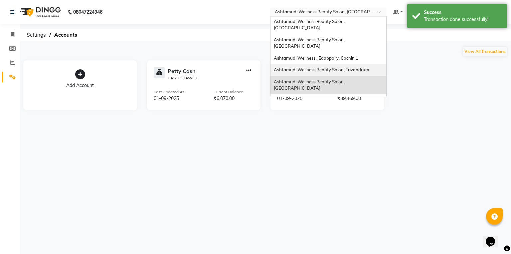
click at [369, 67] on span "Ashtamudi Wellness Beauty Salon, Trivandrum" at bounding box center [321, 69] width 95 height 5
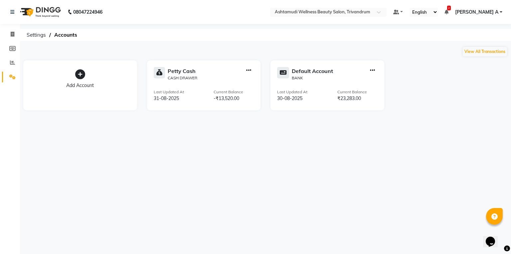
click at [252, 70] on div at bounding box center [249, 74] width 10 height 14
click at [245, 69] on div at bounding box center [249, 74] width 10 height 14
click at [252, 69] on div at bounding box center [249, 74] width 10 height 14
click at [248, 71] on icon "button" at bounding box center [248, 70] width 5 height 0
click at [254, 49] on div "Create Transfer" at bounding box center [249, 48] width 35 height 7
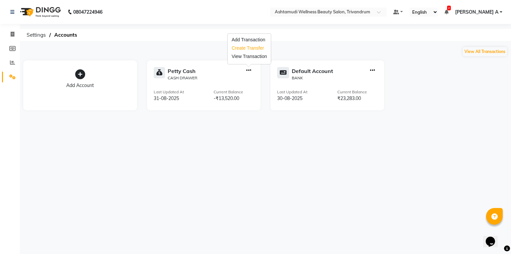
select select "internal transfer"
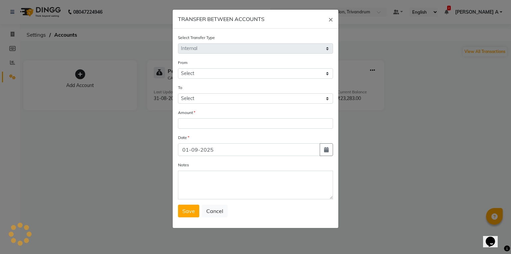
select select "3467"
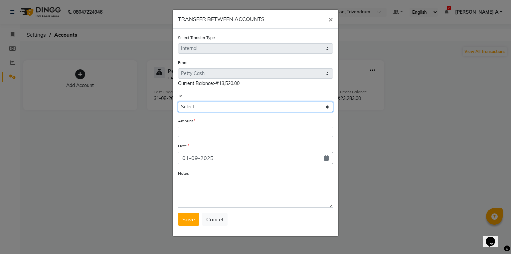
click at [222, 107] on select "Select [PERSON_NAME] Cash Default Account" at bounding box center [255, 106] width 155 height 10
select select "3468"
click at [178, 102] on select "Select [PERSON_NAME] Cash Default Account" at bounding box center [255, 106] width 155 height 10
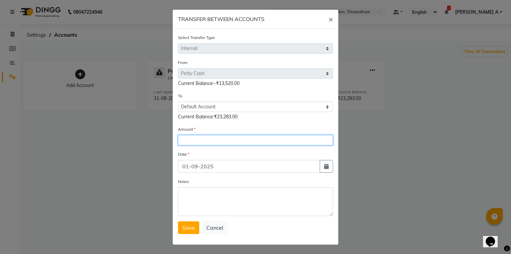
click at [217, 144] on input "number" at bounding box center [255, 140] width 155 height 10
type input "11037"
click at [334, 166] on div "Select Transfer Type Select Direct Internal From Select [PERSON_NAME] Cash Defa…" at bounding box center [256, 137] width 166 height 216
click at [331, 168] on div "Select Transfer Type Select Direct Internal From Select [PERSON_NAME] Cash Defa…" at bounding box center [256, 137] width 166 height 216
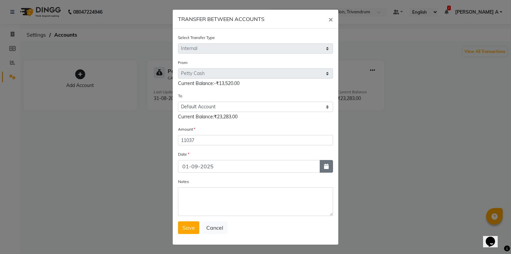
click at [325, 167] on icon "button" at bounding box center [326, 165] width 5 height 5
select select "9"
select select "2025"
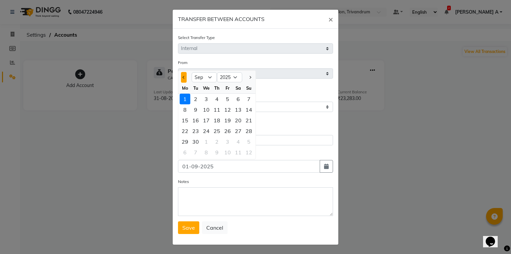
click at [184, 79] on button "Previous month" at bounding box center [184, 77] width 6 height 11
select select "8"
click at [237, 145] on div "30" at bounding box center [238, 141] width 11 height 11
type input "30-08-2025"
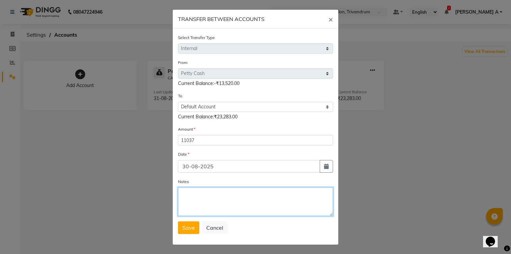
click at [230, 200] on textarea "Notes" at bounding box center [255, 201] width 155 height 29
type textarea "transfer to pettycash to meetexpns"
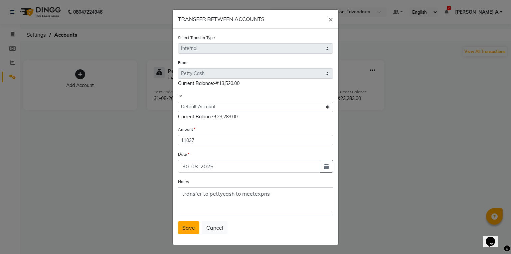
click at [191, 228] on span "Save" at bounding box center [188, 227] width 13 height 7
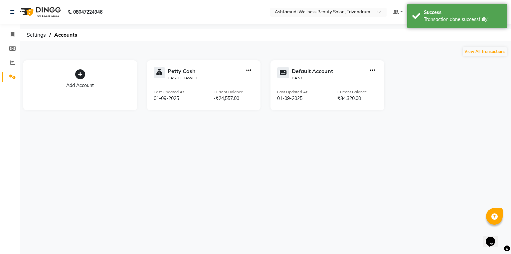
click at [371, 70] on icon "button" at bounding box center [372, 70] width 5 height 0
click at [370, 45] on div "Create Transfer" at bounding box center [372, 48] width 35 height 7
select select "internal transfer"
select select "3468"
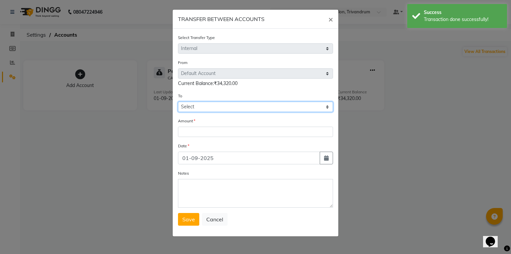
click at [197, 112] on select "Select [PERSON_NAME] Cash Default Account" at bounding box center [255, 106] width 155 height 10
select select "3468"
click at [178, 102] on select "Select [PERSON_NAME] Cash Default Account" at bounding box center [255, 106] width 155 height 10
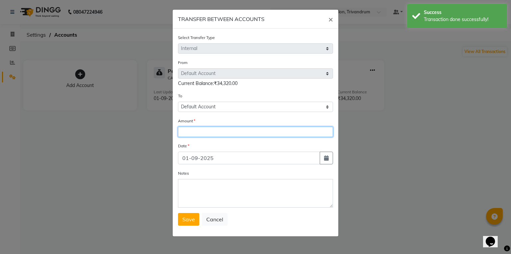
click at [190, 137] on input "number" at bounding box center [255, 131] width 155 height 10
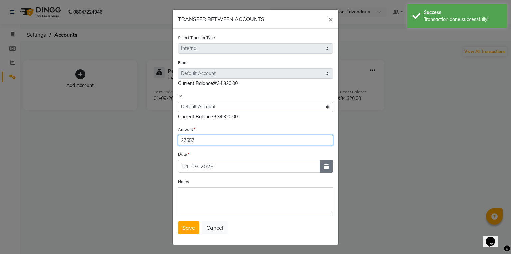
type input "27557"
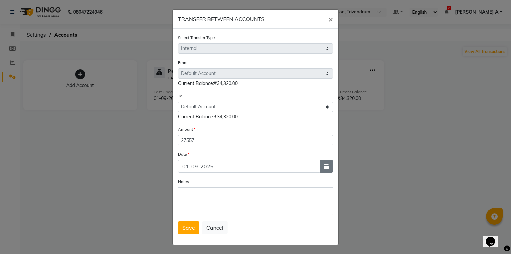
click at [324, 166] on icon "button" at bounding box center [326, 165] width 5 height 5
select select "9"
select select "2025"
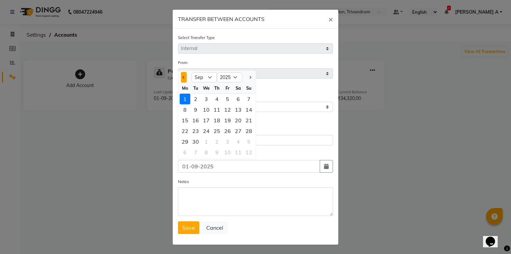
click at [181, 75] on button "Previous month" at bounding box center [184, 77] width 6 height 11
select select "8"
click at [247, 144] on div "31" at bounding box center [249, 141] width 11 height 11
type input "31-08-2025"
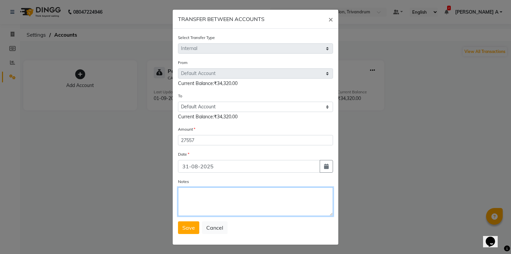
click at [224, 203] on textarea "Notes" at bounding box center [255, 201] width 155 height 29
type textarea "transfer to pettycash to meetexpns"
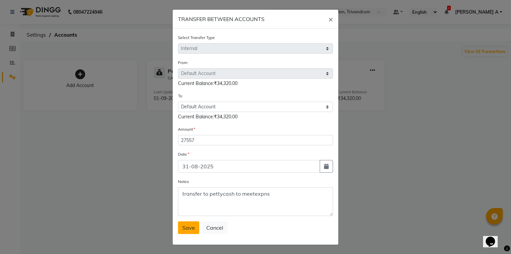
click at [183, 231] on span "Save" at bounding box center [188, 227] width 13 height 7
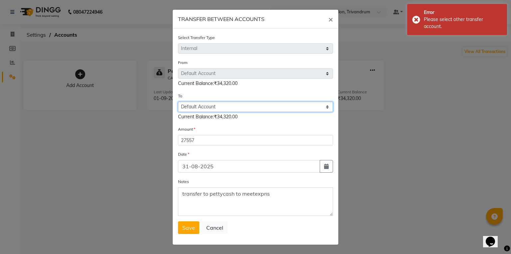
click at [204, 107] on select "Select [PERSON_NAME] Cash Default Account" at bounding box center [255, 106] width 155 height 10
select select "3467"
click at [178, 102] on select "Select [PERSON_NAME] Cash Default Account" at bounding box center [255, 106] width 155 height 10
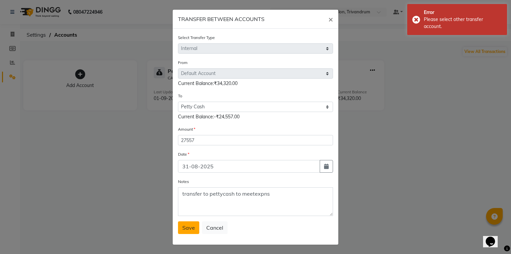
click at [183, 231] on span "Save" at bounding box center [188, 227] width 13 height 7
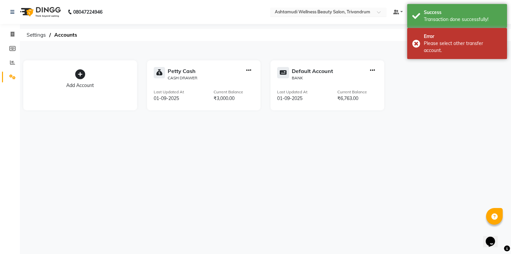
click at [387, 12] on div at bounding box center [328, 12] width 116 height 7
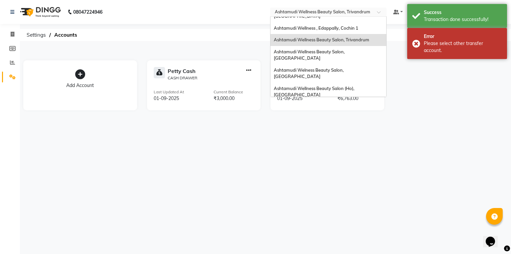
scroll to position [104, 0]
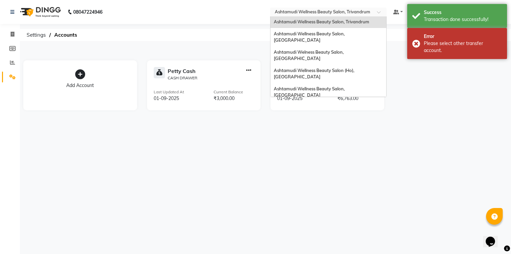
click at [369, 152] on span "Ashtamudi Unisex Salon, Dreams Mall, Dreams Mall Kottiyam" at bounding box center [326, 158] width 105 height 12
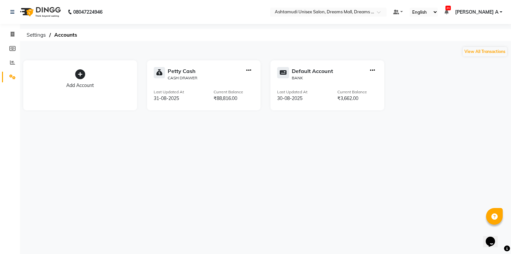
click at [246, 71] on icon "button" at bounding box center [248, 70] width 5 height 0
click at [254, 49] on div "Create Transfer" at bounding box center [249, 48] width 35 height 7
select select "internal transfer"
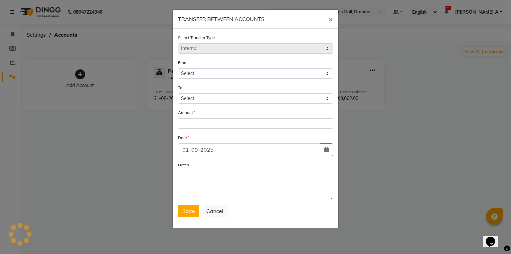
select select "6354"
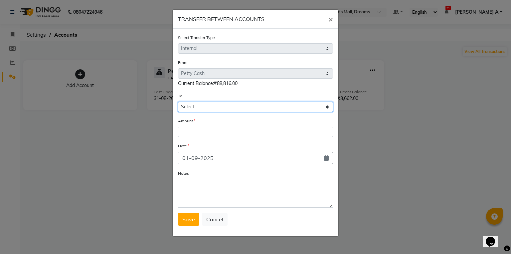
drag, startPoint x: 211, startPoint y: 109, endPoint x: 211, endPoint y: 116, distance: 7.7
click at [211, 116] on form "Select Transfer Type Select Direct Internal From Select [PERSON_NAME] Cash Defa…" at bounding box center [255, 129] width 155 height 191
select select "6355"
click at [178, 102] on select "Select [PERSON_NAME] Cash Default Account" at bounding box center [255, 106] width 155 height 10
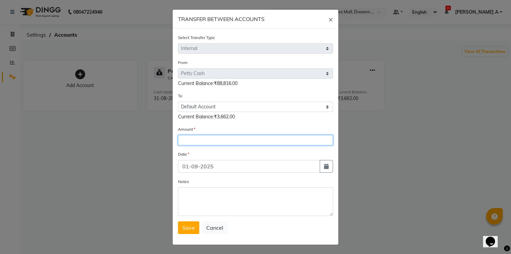
click at [207, 137] on input "number" at bounding box center [255, 140] width 155 height 10
type input "37652"
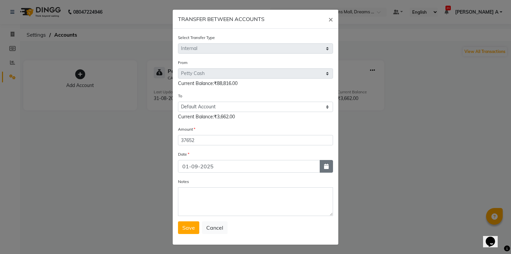
drag, startPoint x: 323, startPoint y: 168, endPoint x: 313, endPoint y: 164, distance: 10.1
click at [324, 168] on icon "button" at bounding box center [326, 165] width 5 height 5
select select "9"
select select "2025"
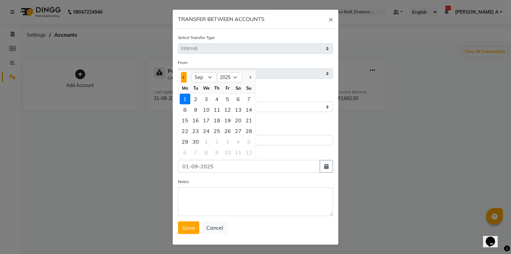
click at [183, 78] on span "Previous month" at bounding box center [184, 77] width 3 height 3
select select "8"
click at [237, 144] on div "30" at bounding box center [238, 141] width 11 height 11
type input "30-08-2025"
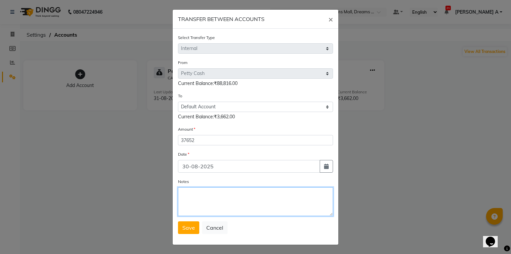
click at [211, 194] on textarea "Notes" at bounding box center [255, 201] width 155 height 29
type textarea "transfer to stlmnt"
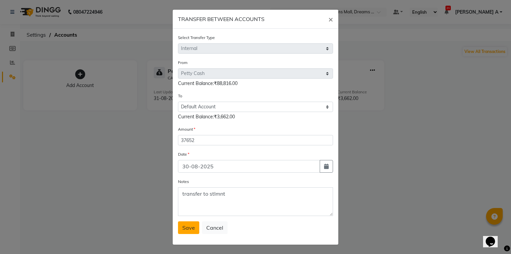
click at [183, 233] on button "Save" at bounding box center [188, 227] width 21 height 13
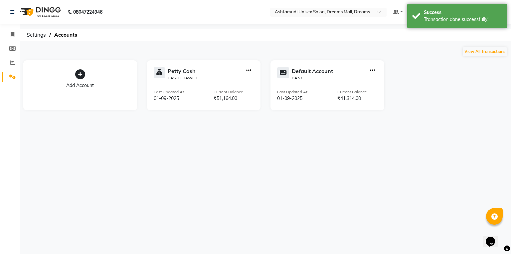
click at [370, 70] on icon "button" at bounding box center [372, 70] width 5 height 0
click at [378, 39] on div "Add Transaction" at bounding box center [372, 39] width 35 height 7
select select "direct"
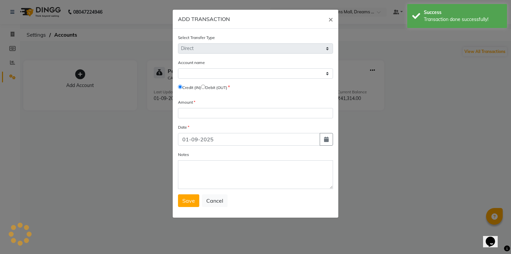
select select "6355"
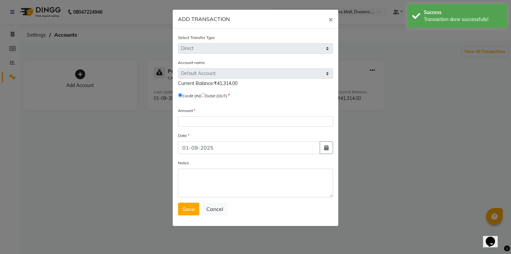
click at [205, 94] on input "radio" at bounding box center [203, 95] width 4 height 4
radio input "true"
click at [205, 94] on input "radio" at bounding box center [203, 95] width 4 height 4
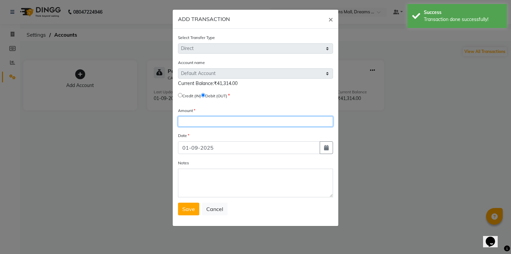
click at [209, 128] on form "Select Transfer Type Select Direct Internal Account name Select Default Account…" at bounding box center [255, 124] width 155 height 181
type input "3662"
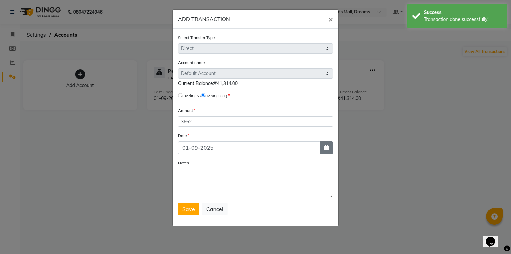
click at [328, 150] on icon "button" at bounding box center [326, 147] width 5 height 5
select select "9"
select select "2025"
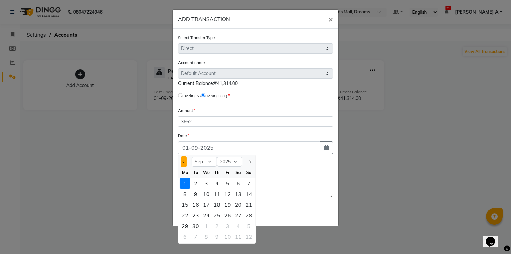
click at [183, 161] on button "Previous month" at bounding box center [184, 161] width 6 height 11
select select "8"
click at [235, 231] on div "30" at bounding box center [238, 225] width 11 height 11
type input "30-08-2025"
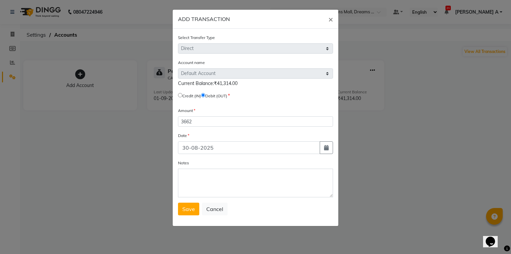
click at [251, 203] on form "Select Transfer Type Select Direct Internal Account name Select Default Account…" at bounding box center [255, 124] width 155 height 181
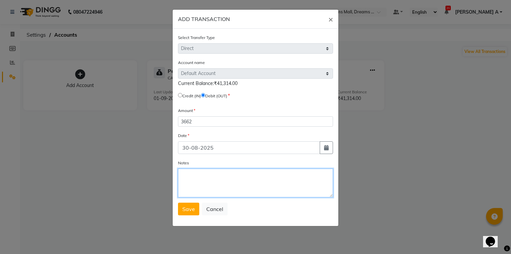
click at [258, 191] on textarea "Notes" at bounding box center [255, 182] width 155 height 29
type textarea "stld to HO"
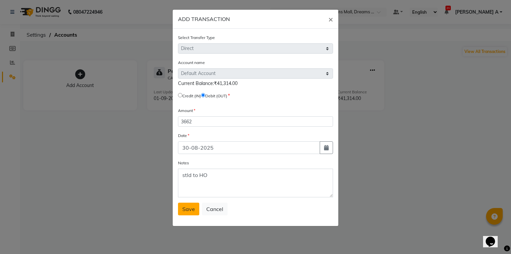
click at [185, 210] on span "Save" at bounding box center [188, 208] width 13 height 7
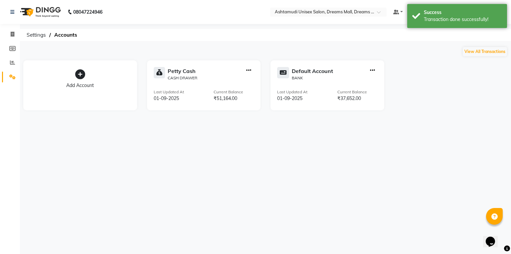
click at [252, 69] on div at bounding box center [249, 74] width 10 height 14
click at [248, 70] on icon "button" at bounding box center [248, 70] width 5 height 0
click at [257, 50] on div "Create Transfer" at bounding box center [249, 48] width 35 height 7
select select "internal transfer"
select select "6354"
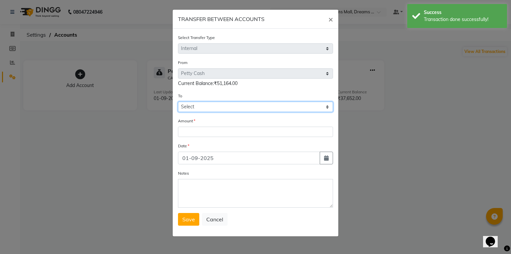
drag, startPoint x: 216, startPoint y: 104, endPoint x: 215, endPoint y: 112, distance: 7.7
click at [215, 112] on select "Select [PERSON_NAME] Cash Default Account" at bounding box center [255, 106] width 155 height 10
select select "6355"
click at [178, 102] on select "Select [PERSON_NAME] Cash Default Account" at bounding box center [255, 106] width 155 height 10
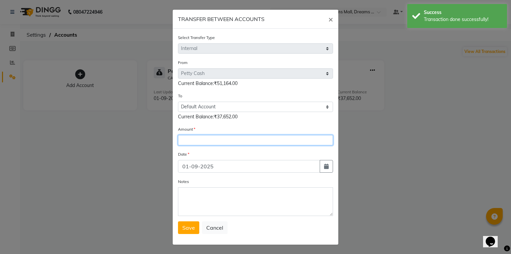
click at [207, 143] on input "number" at bounding box center [255, 140] width 155 height 10
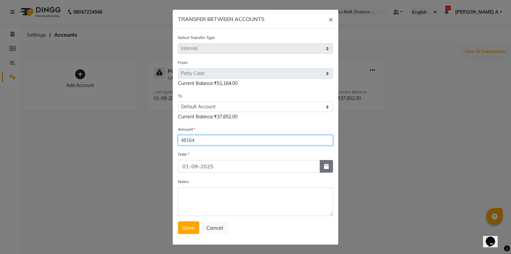
type input "48164"
click at [329, 168] on button "button" at bounding box center [326, 166] width 13 height 13
select select "9"
select select "2025"
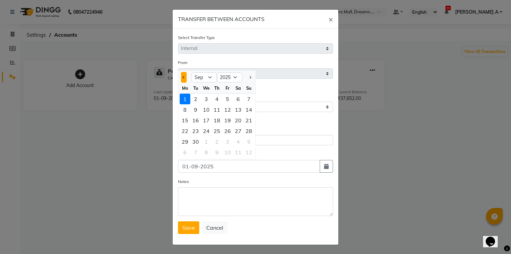
click at [183, 82] on button "Previous month" at bounding box center [184, 77] width 6 height 11
select select "8"
click at [244, 143] on div "31" at bounding box center [249, 141] width 11 height 11
type input "31-08-2025"
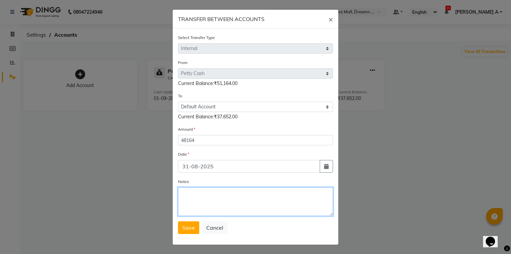
click at [211, 211] on textarea "Notes" at bounding box center [255, 201] width 155 height 29
type textarea "transfer to stlmnt"
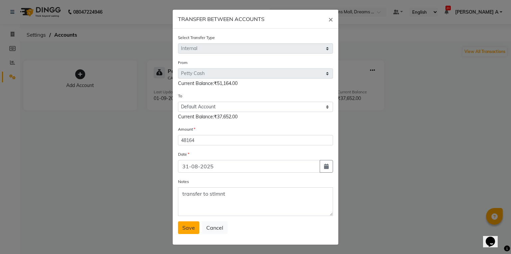
click at [184, 230] on span "Save" at bounding box center [188, 227] width 13 height 7
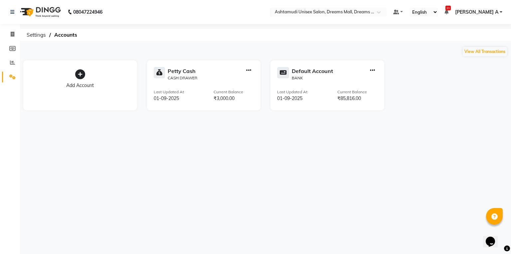
click at [503, 12] on ul "Default Panel My Panel English ENGLISH Español العربية मराठी हिंदी ગુજરાતી தமிழ…" at bounding box center [448, 12] width 116 height 9
click at [496, 12] on span "[PERSON_NAME] A" at bounding box center [476, 12] width 43 height 7
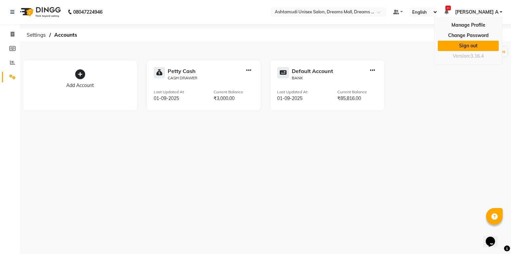
click at [482, 49] on link "Sign out" at bounding box center [468, 46] width 61 height 10
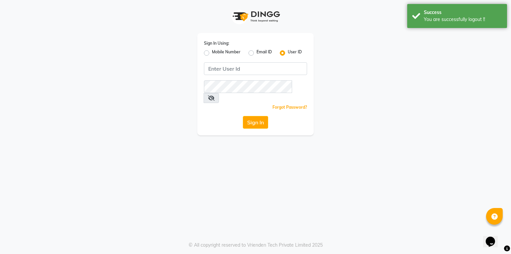
click at [212, 55] on label "Mobile Number" at bounding box center [226, 53] width 29 height 8
click at [212, 53] on input "Mobile Number" at bounding box center [214, 51] width 4 height 4
radio input "true"
radio input "false"
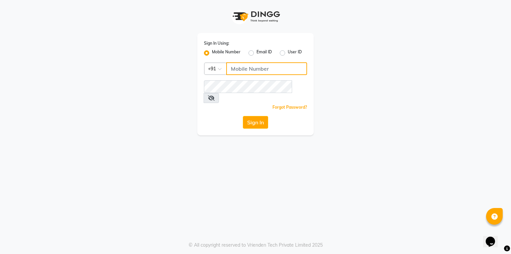
click at [277, 74] on input "Username" at bounding box center [266, 68] width 81 height 13
type input "9778826544"
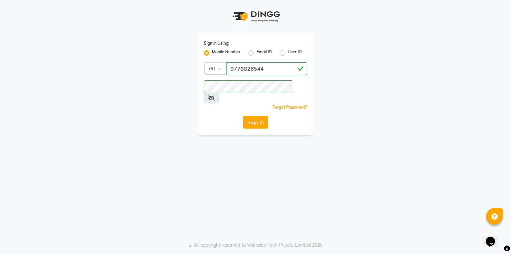
click at [242, 116] on div "Sign In" at bounding box center [255, 122] width 103 height 13
click at [255, 116] on button "Sign In" at bounding box center [255, 122] width 25 height 13
